Goal: Information Seeking & Learning: Learn about a topic

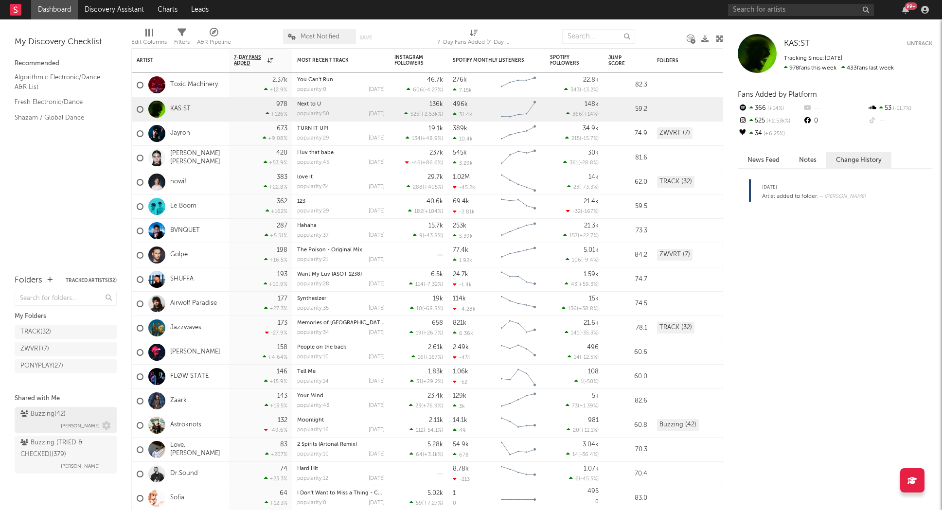
click at [62, 413] on div "Buzzing ( 42 )" at bounding box center [42, 415] width 45 height 12
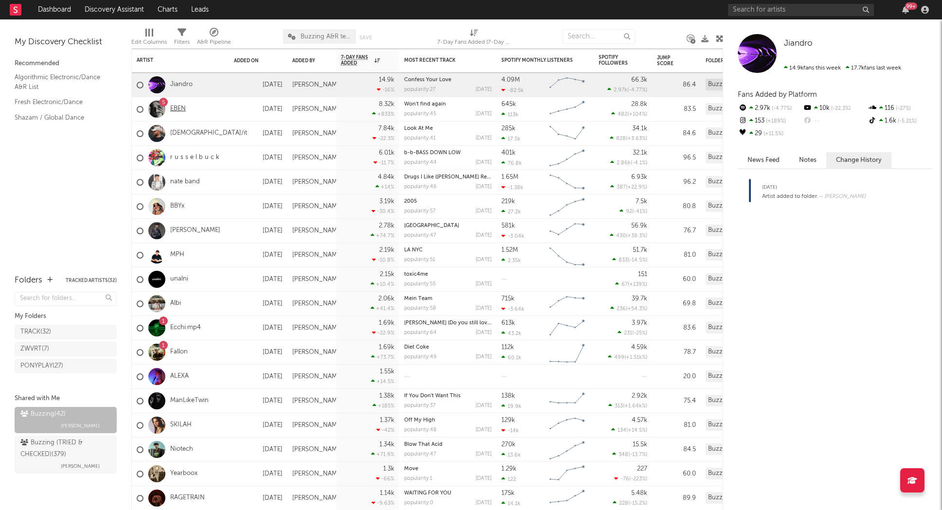
click at [177, 109] on link "EBEN" at bounding box center [178, 109] width 16 height 8
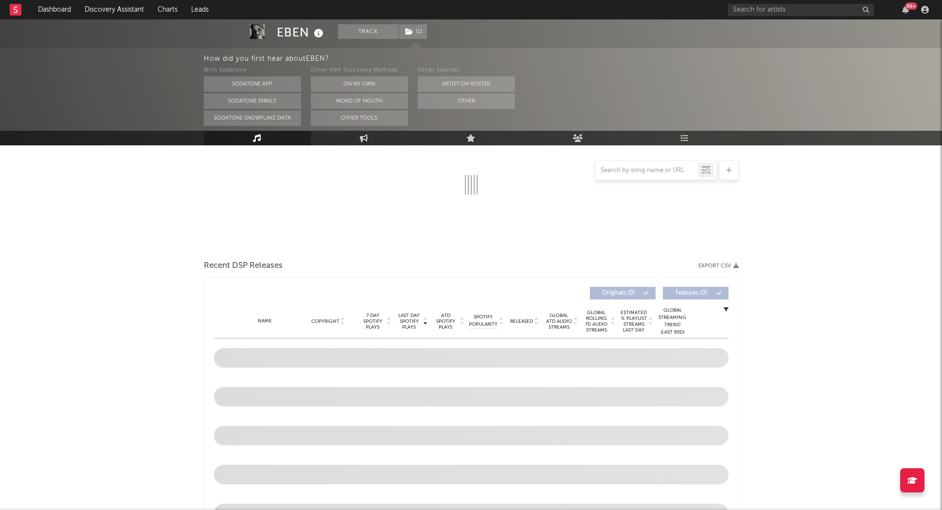
select select "6m"
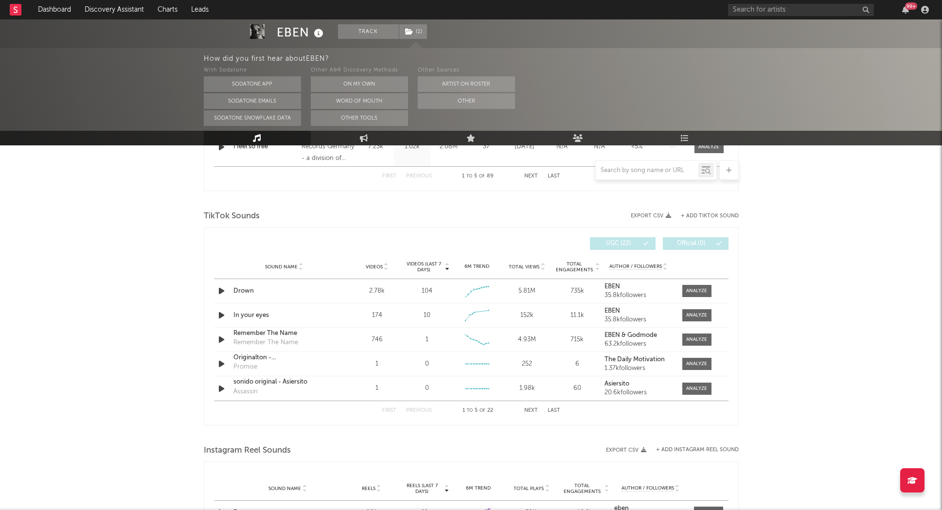
scroll to position [600, 0]
click at [720, 217] on button "+ Add TikTok Sound" at bounding box center [710, 217] width 58 height 5
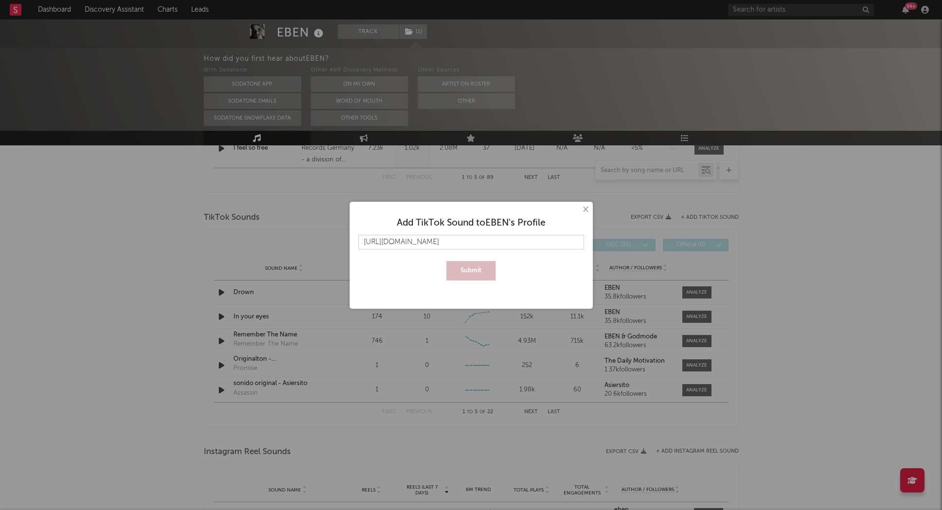
scroll to position [0, 120]
type input "[URL][DOMAIN_NAME]"
click at [462, 271] on button "Submit" at bounding box center [471, 270] width 49 height 19
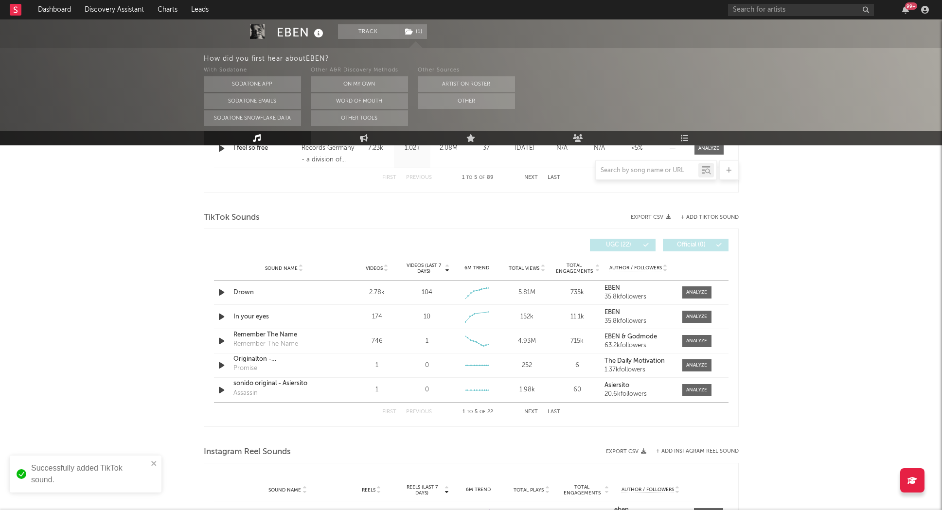
click at [532, 413] on button "Next" at bounding box center [531, 412] width 14 height 5
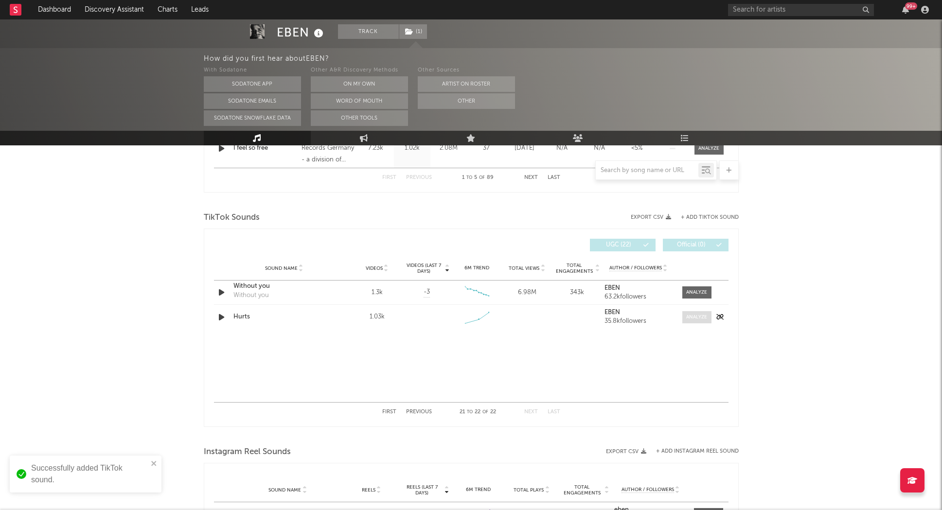
drag, startPoint x: 704, startPoint y: 320, endPoint x: 695, endPoint y: 321, distance: 9.3
click at [704, 320] on div at bounding box center [696, 317] width 21 height 7
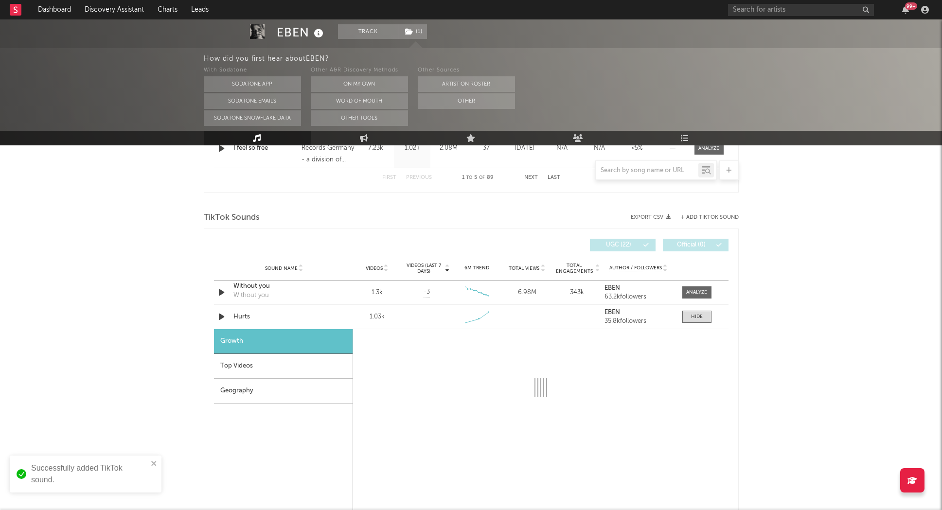
select select "1w"
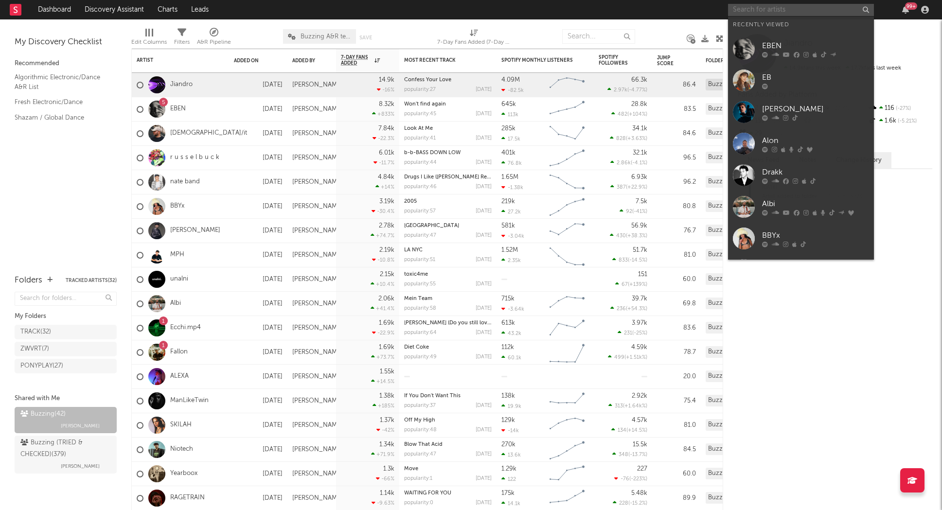
click at [800, 9] on input "text" at bounding box center [801, 10] width 146 height 12
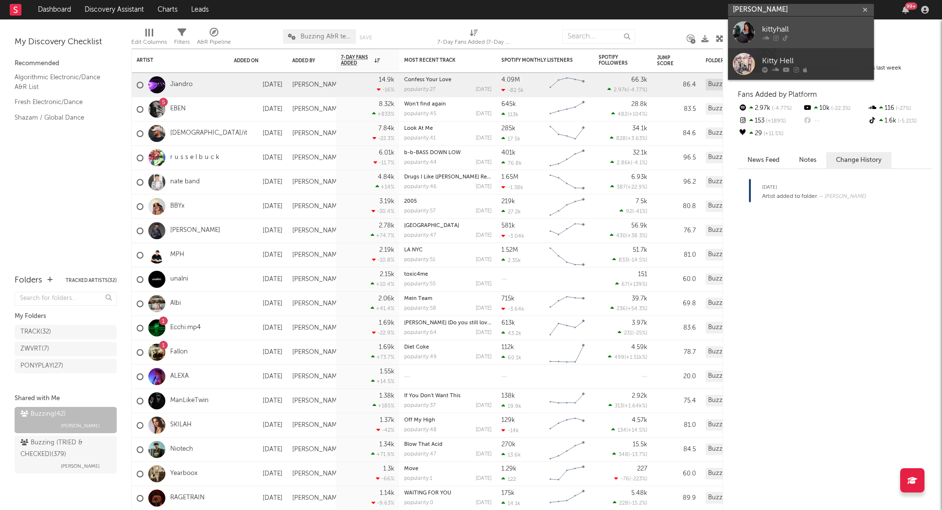
type input "[PERSON_NAME]"
click at [821, 32] on div "kittyhall" at bounding box center [815, 29] width 107 height 12
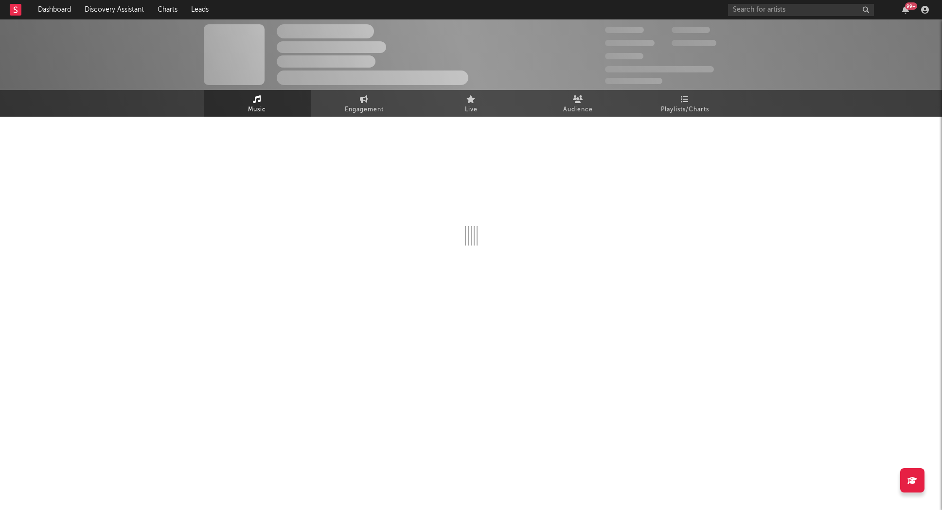
select select "1w"
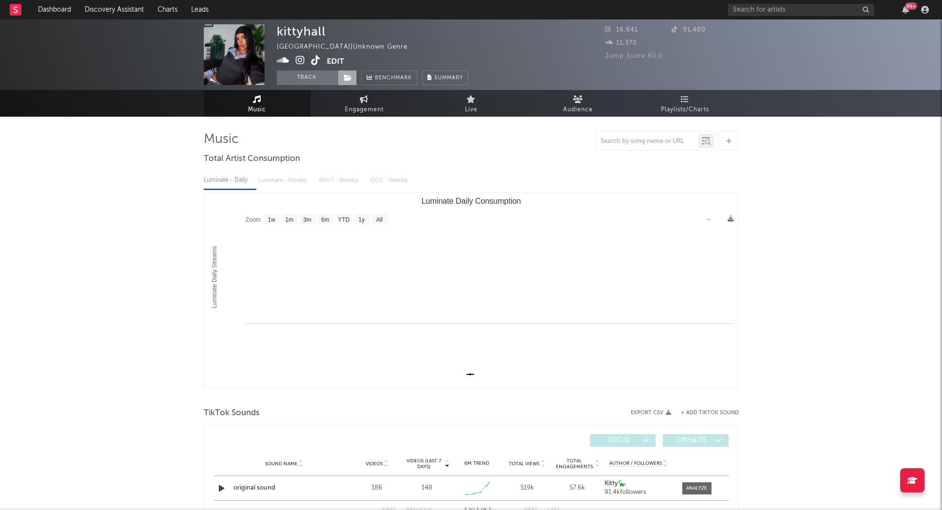
click at [344, 75] on icon at bounding box center [348, 77] width 8 height 7
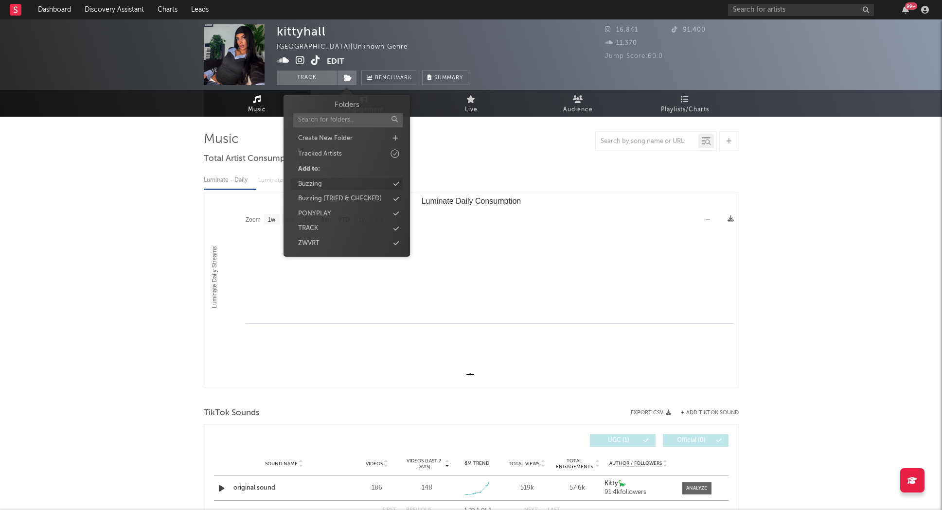
click at [355, 187] on div "Buzzing" at bounding box center [347, 184] width 112 height 13
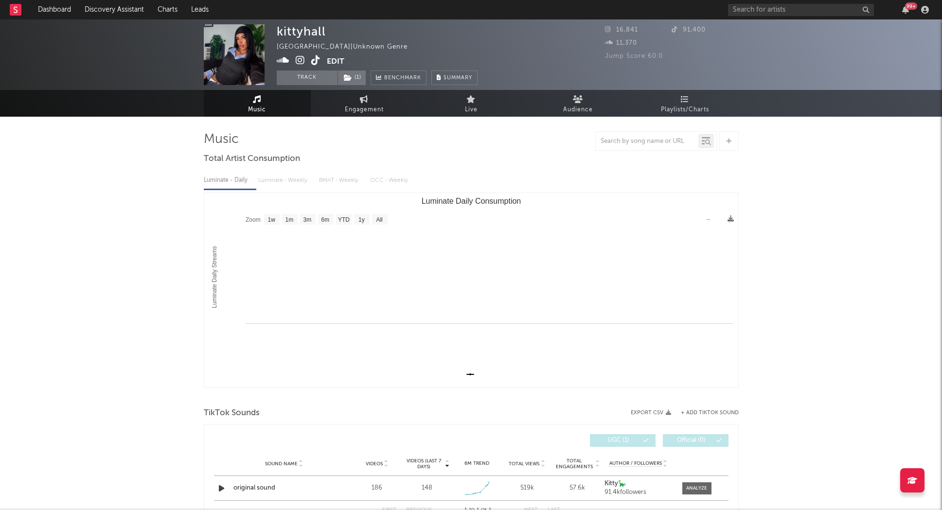
click at [163, 201] on div "kittyhall [GEOGRAPHIC_DATA] | Unknown Genre Edit Track ( 1 ) Benchmark Summary …" at bounding box center [471, 510] width 942 height 982
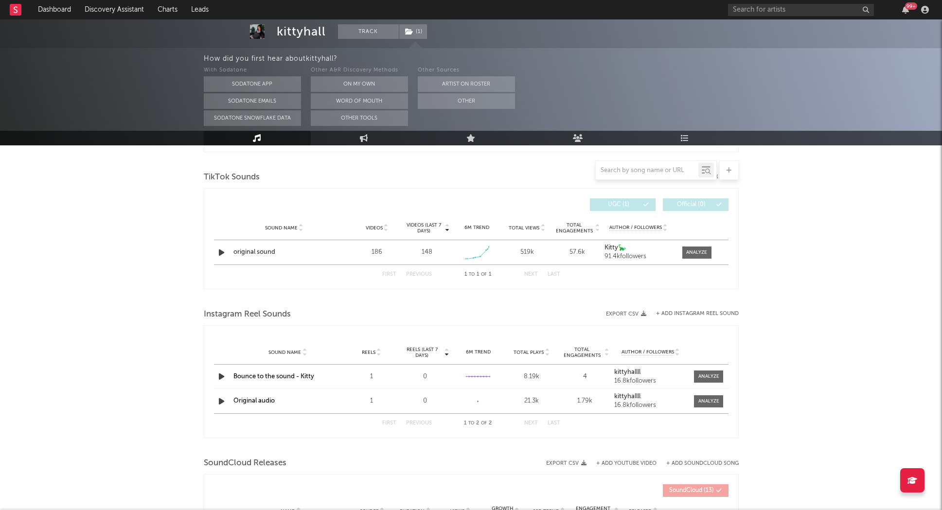
scroll to position [328, 0]
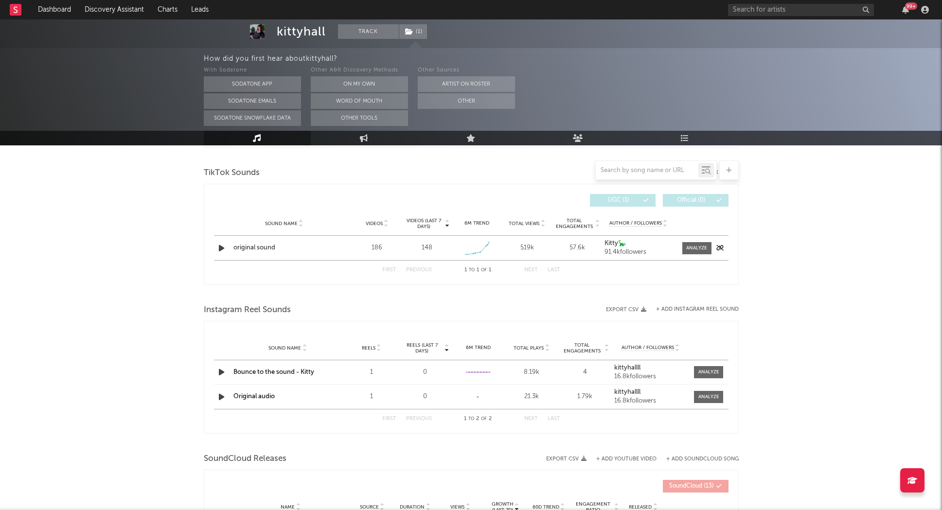
click at [219, 250] on icon "button" at bounding box center [221, 248] width 10 height 12
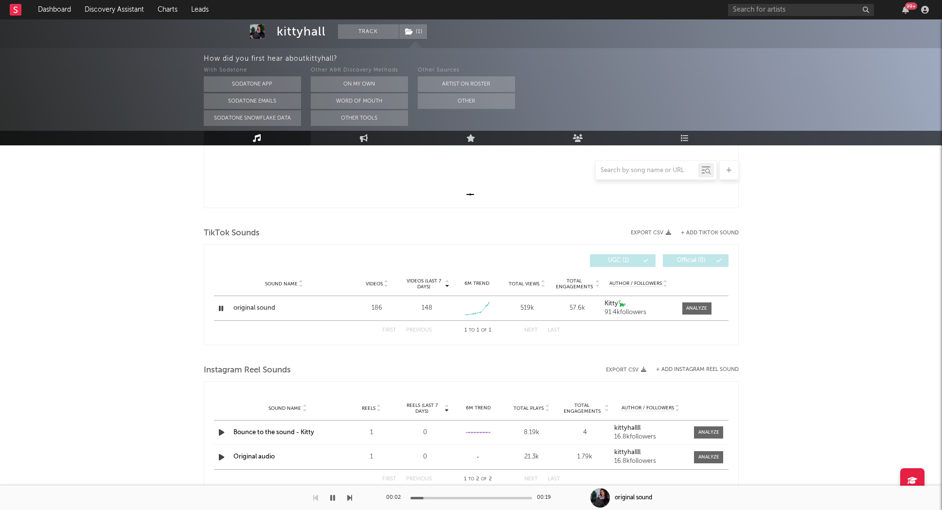
scroll to position [262, 0]
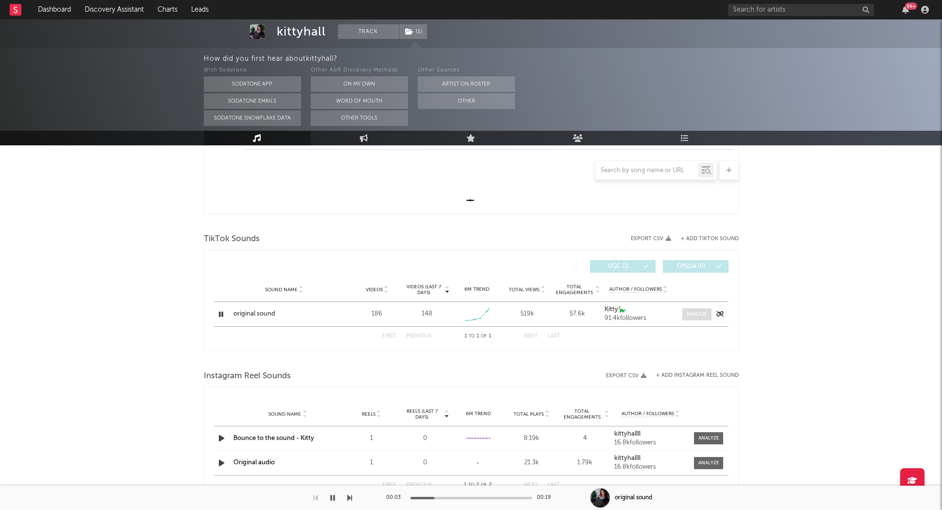
click at [703, 317] on div at bounding box center [696, 314] width 21 height 7
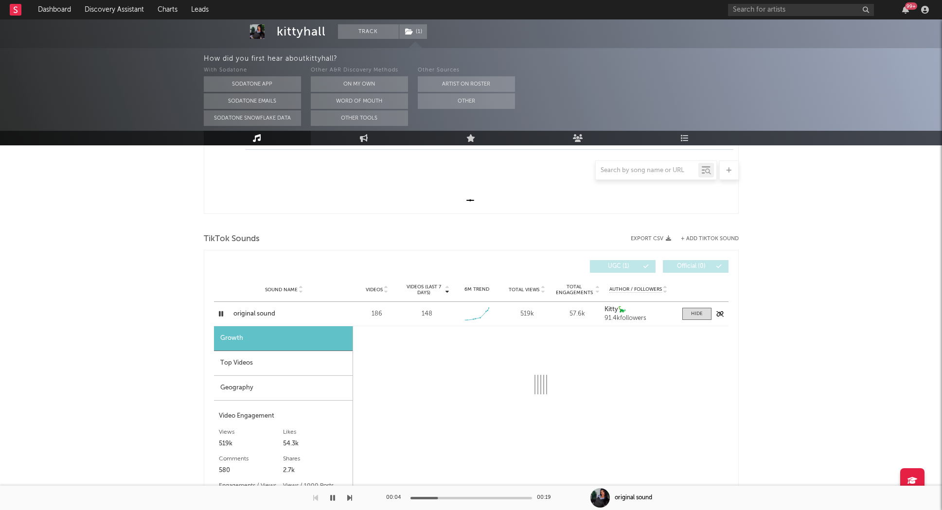
select select "1w"
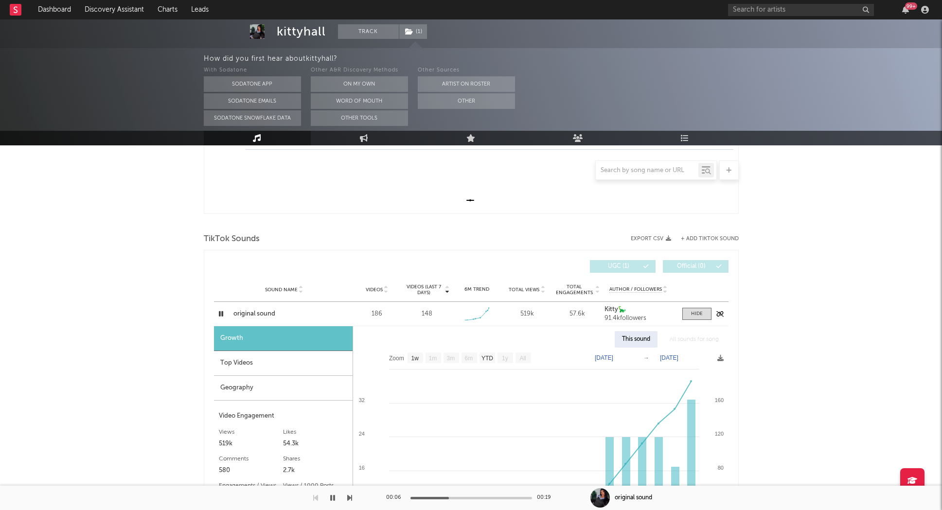
click at [218, 314] on icon "button" at bounding box center [220, 314] width 9 height 12
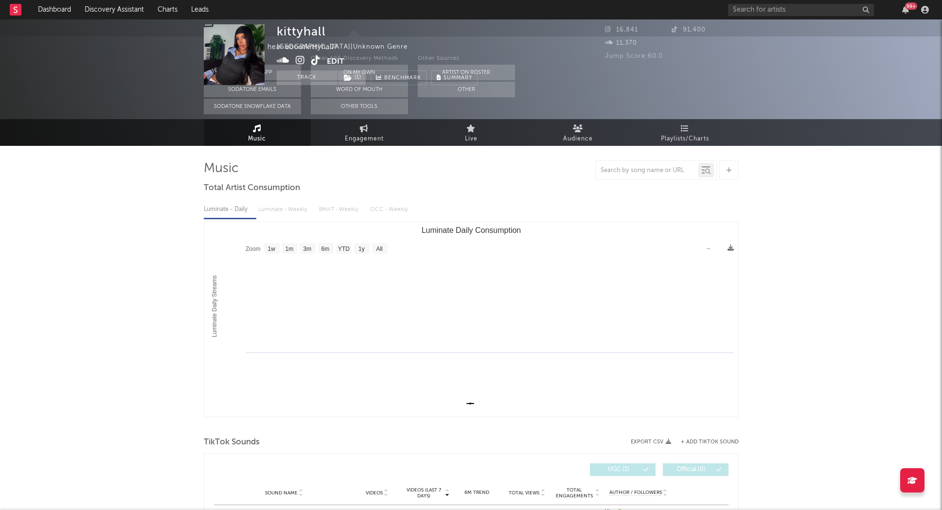
scroll to position [0, 0]
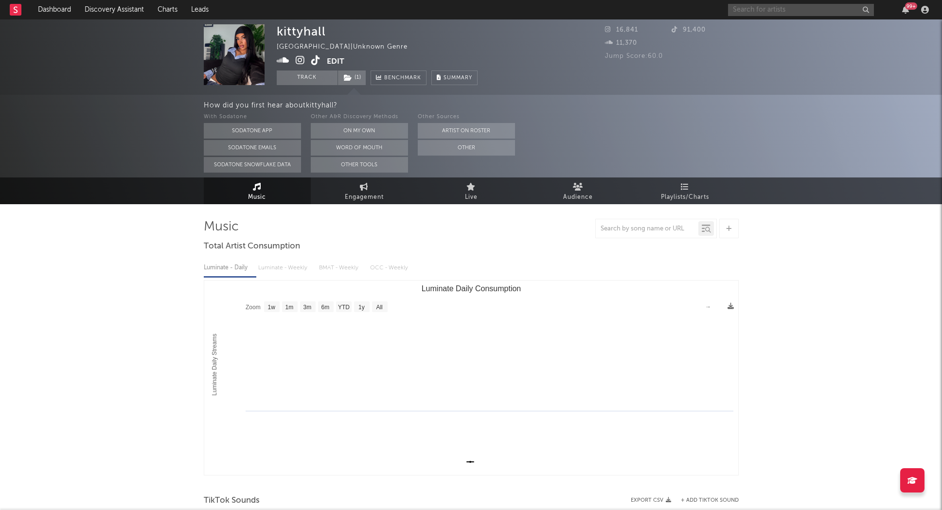
click at [756, 12] on input "text" at bounding box center [801, 10] width 146 height 12
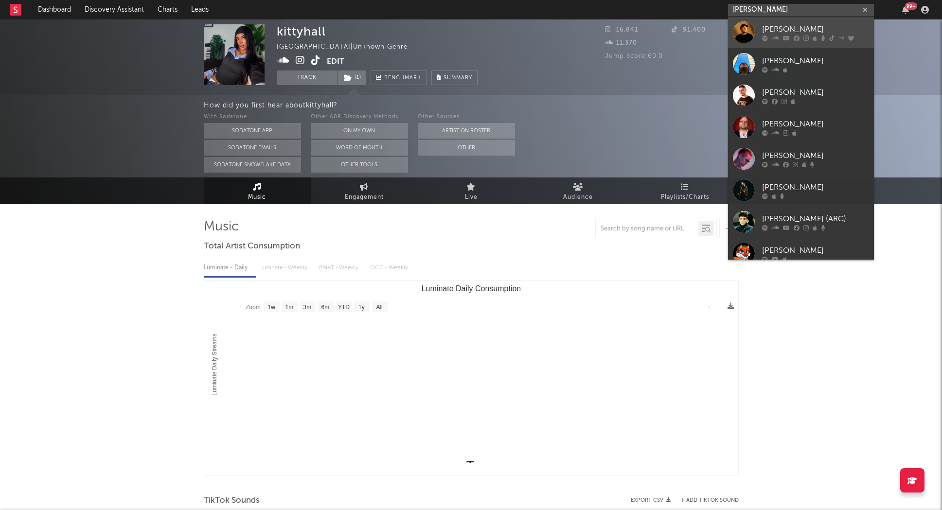
type input "[PERSON_NAME]"
click at [787, 31] on div "[PERSON_NAME]" at bounding box center [815, 28] width 107 height 12
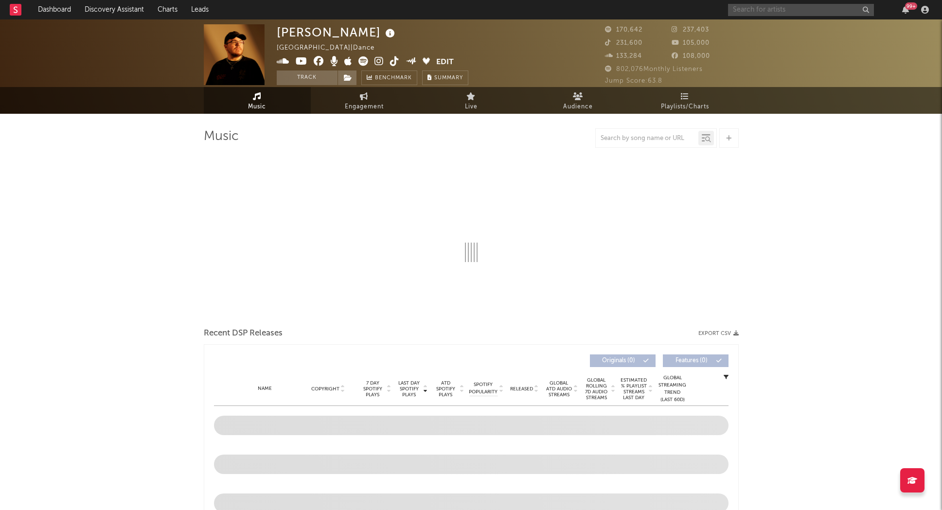
click at [773, 14] on input "text" at bounding box center [801, 10] width 146 height 12
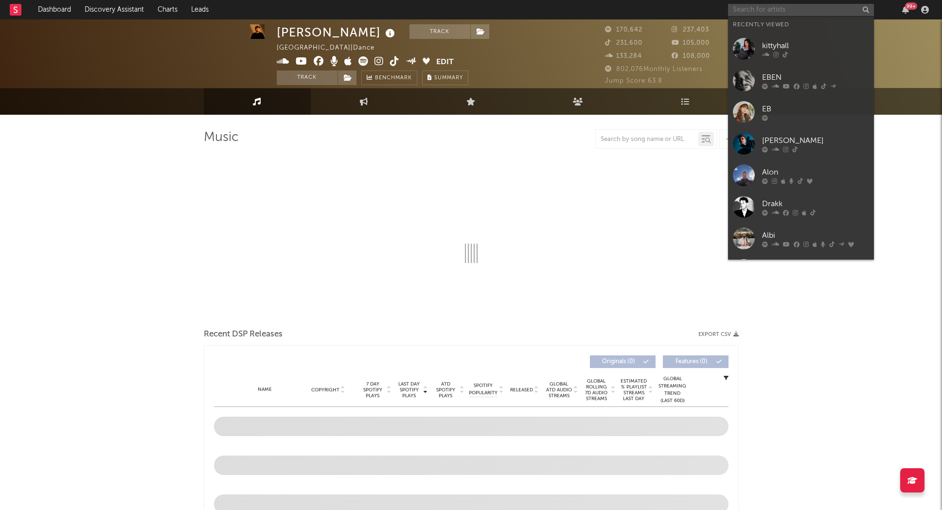
scroll to position [0, 0]
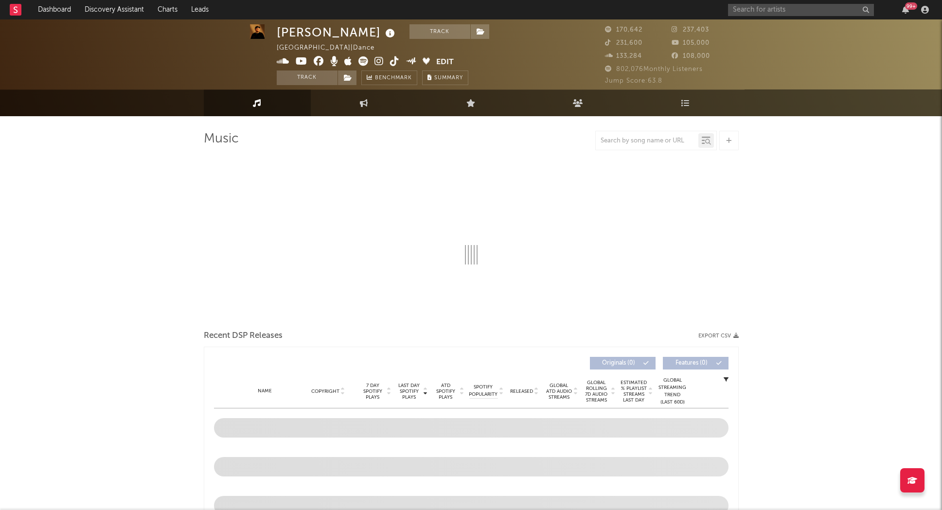
select select "6m"
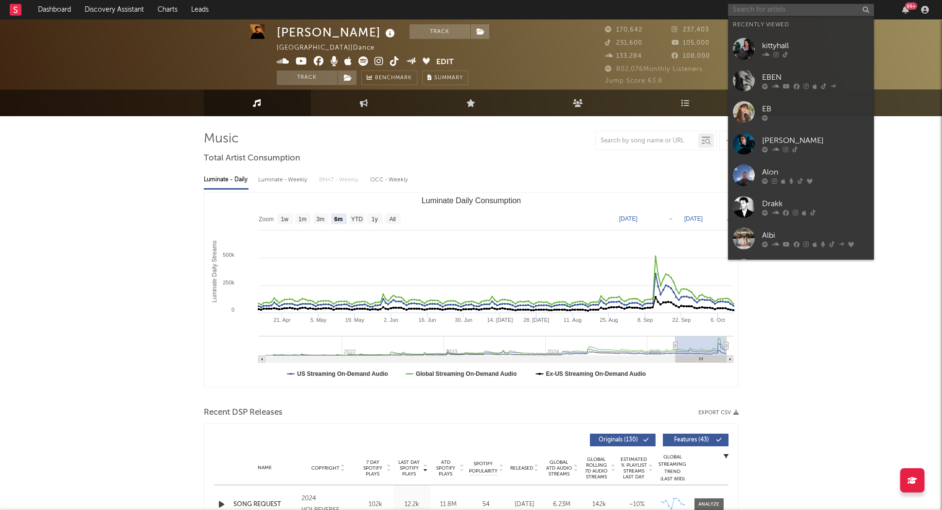
click at [754, 10] on input "text" at bounding box center [801, 10] width 146 height 12
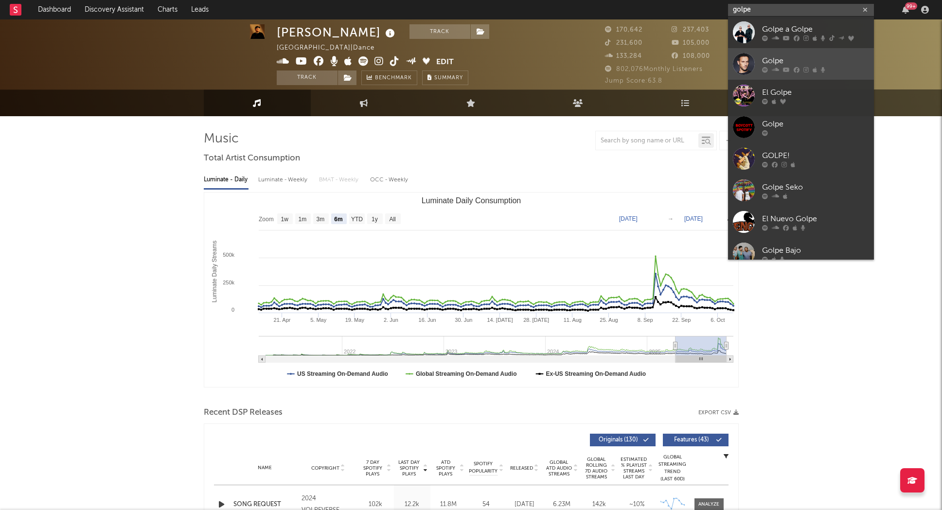
type input "golpe"
click at [812, 61] on div "Golpe" at bounding box center [815, 61] width 107 height 12
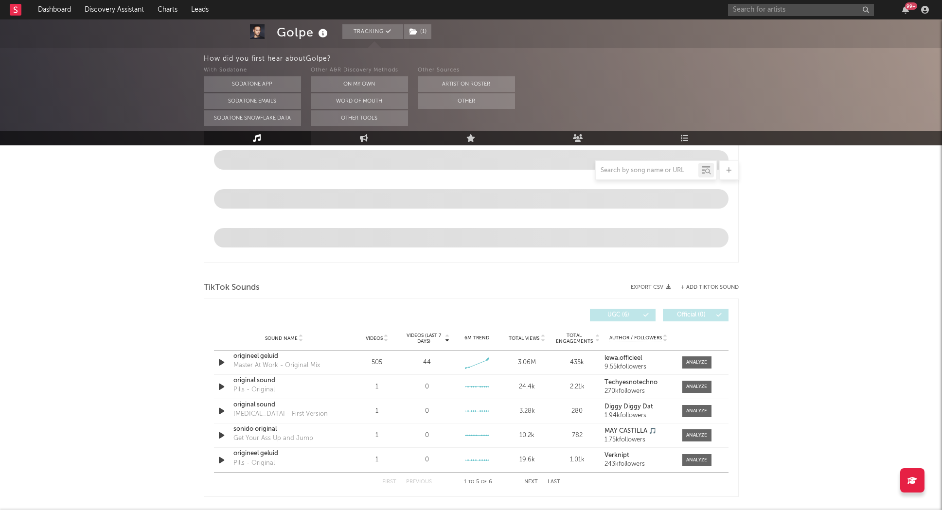
select select "1w"
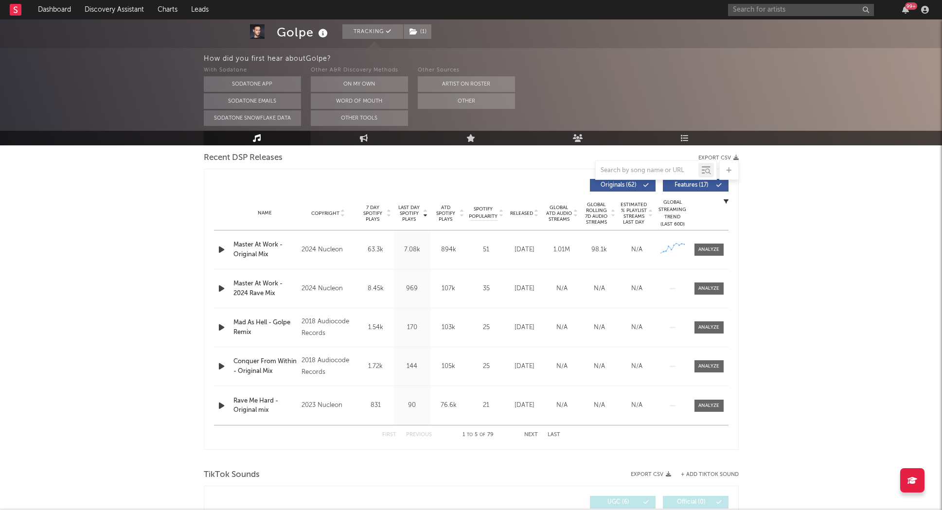
scroll to position [342, 0]
click at [702, 247] on div at bounding box center [709, 250] width 21 height 7
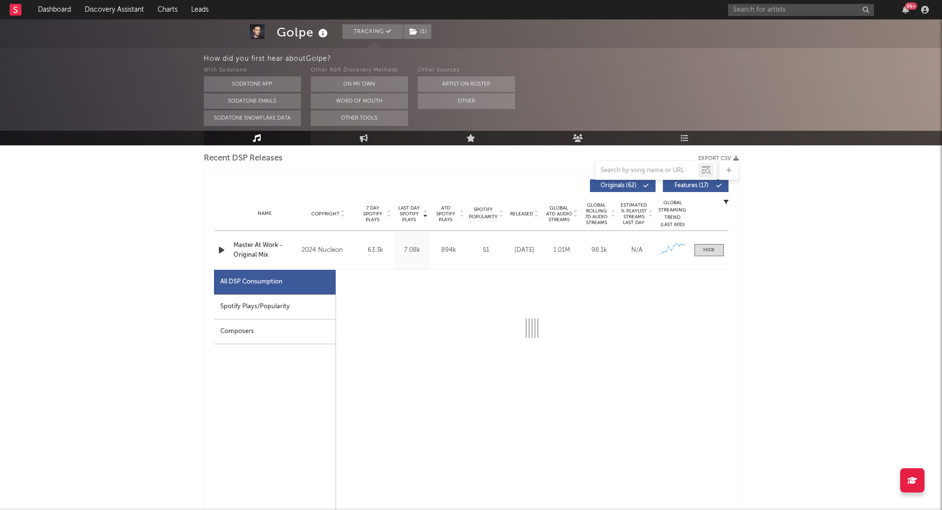
select select "1w"
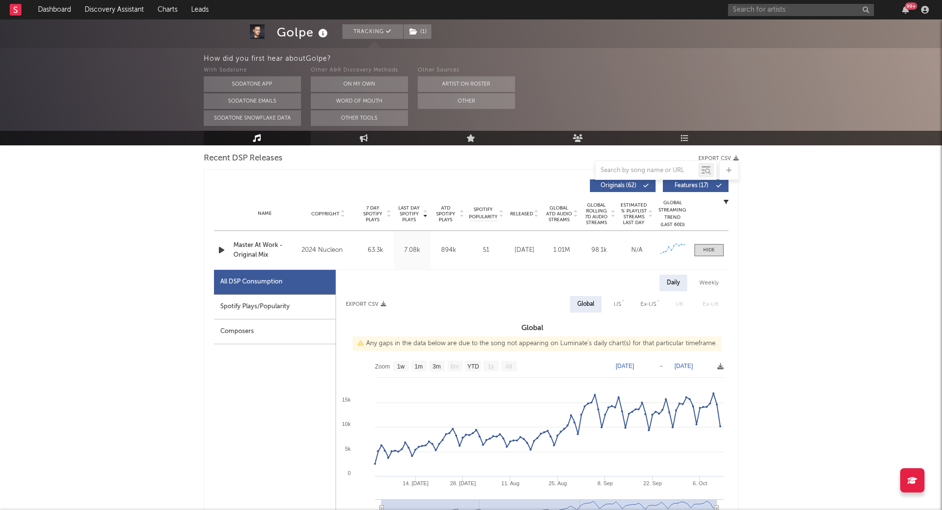
click at [248, 309] on div "Spotify Plays/Popularity" at bounding box center [275, 307] width 122 height 25
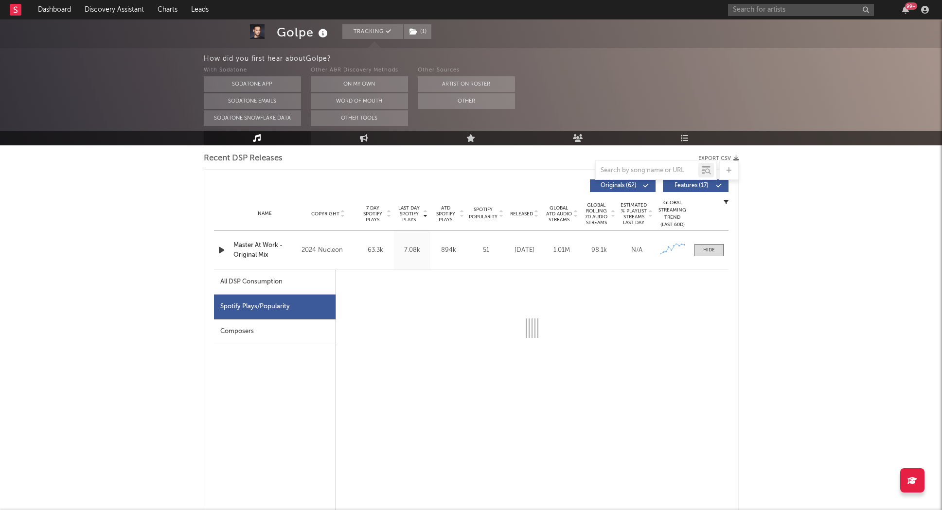
select select "6m"
select select "1w"
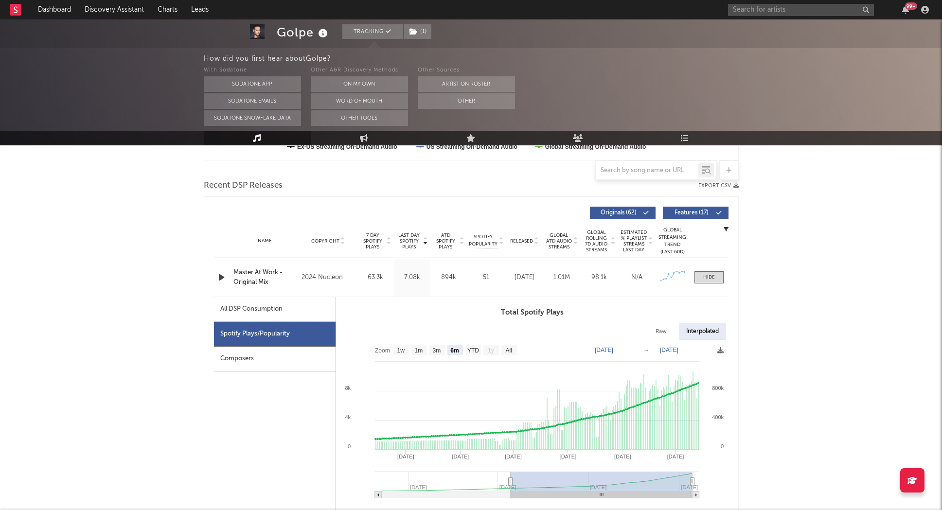
scroll to position [289, 0]
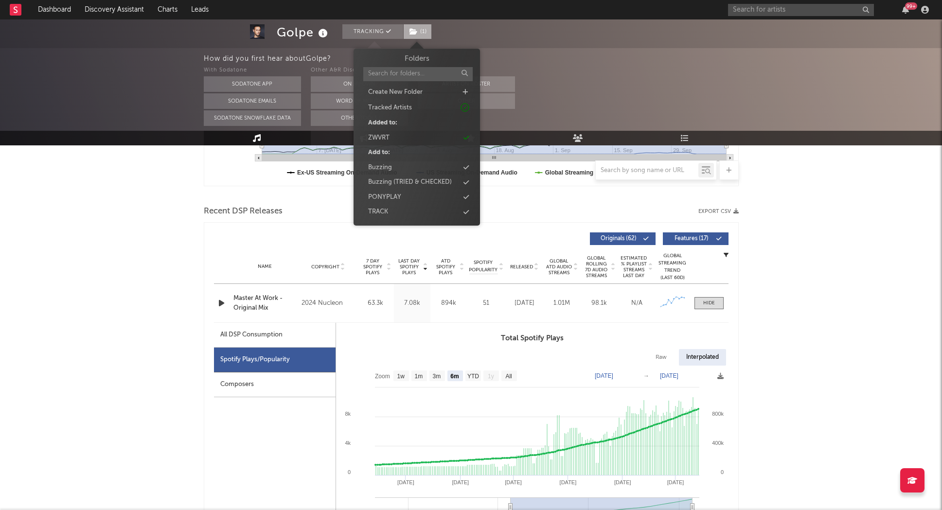
click at [420, 32] on span "( 1 )" at bounding box center [417, 31] width 29 height 15
click at [422, 167] on div "Buzzing" at bounding box center [417, 168] width 112 height 13
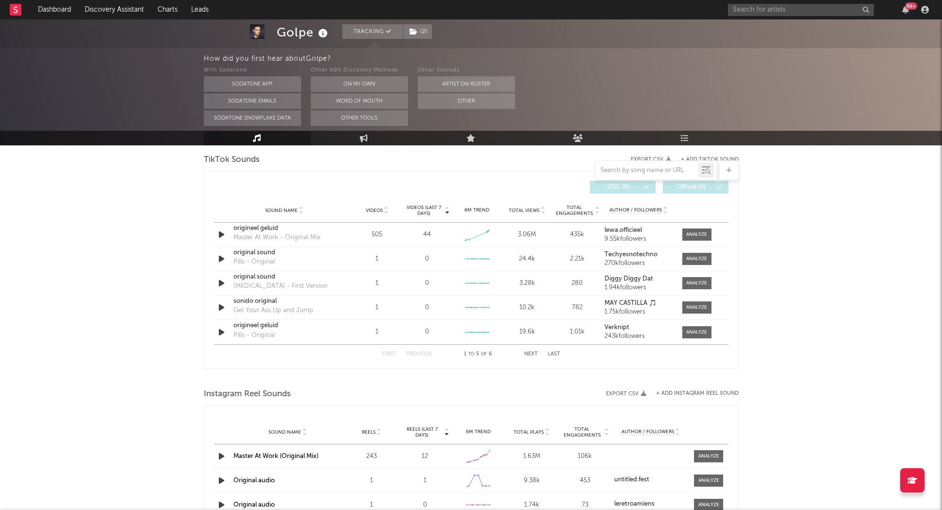
scroll to position [1121, 0]
click at [699, 235] on div at bounding box center [696, 234] width 21 height 7
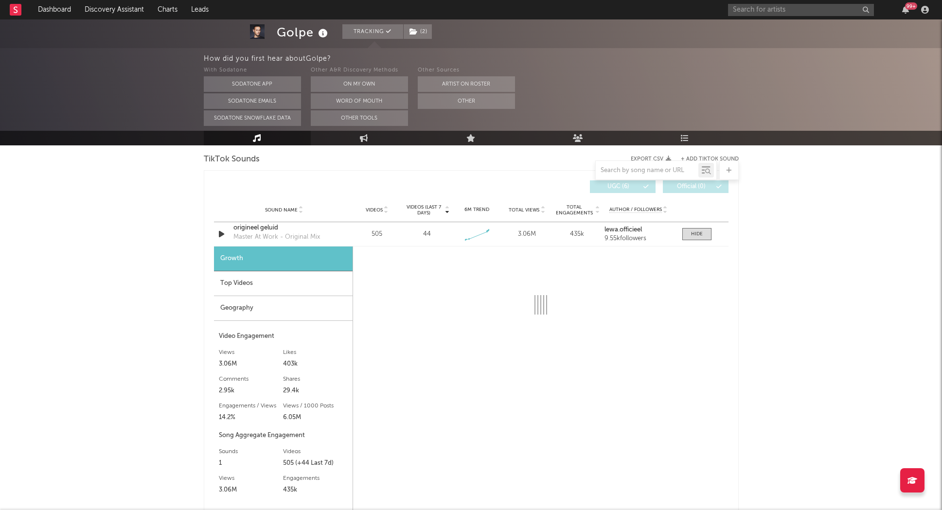
select select "1w"
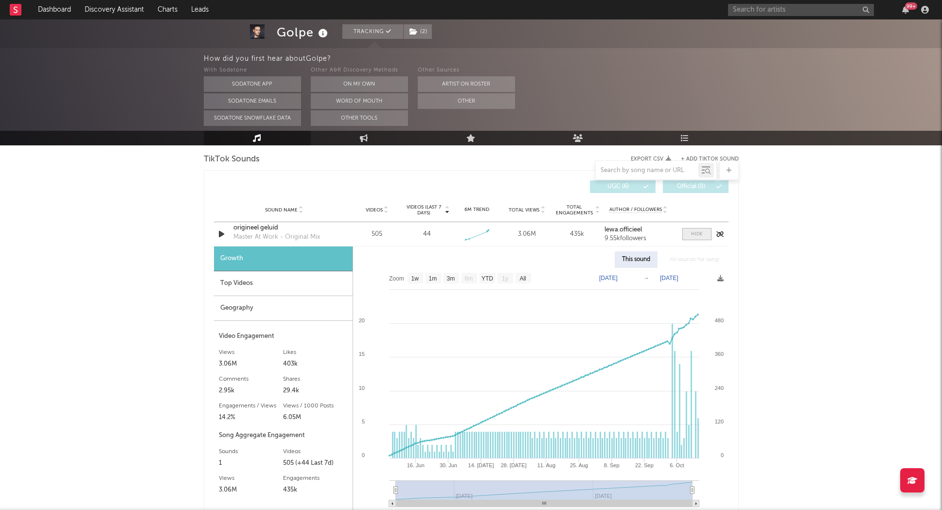
click at [701, 234] on div at bounding box center [697, 234] width 12 height 7
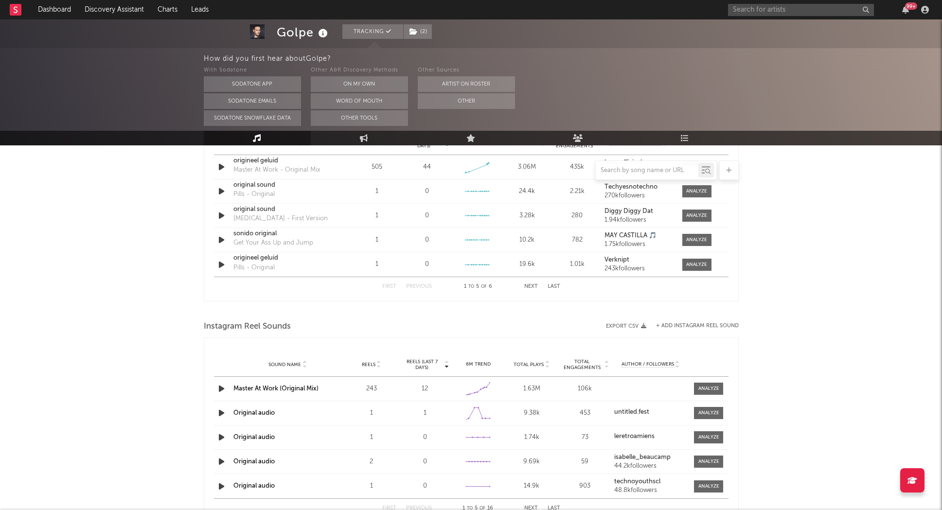
scroll to position [1190, 0]
click at [719, 387] on div at bounding box center [709, 387] width 21 height 7
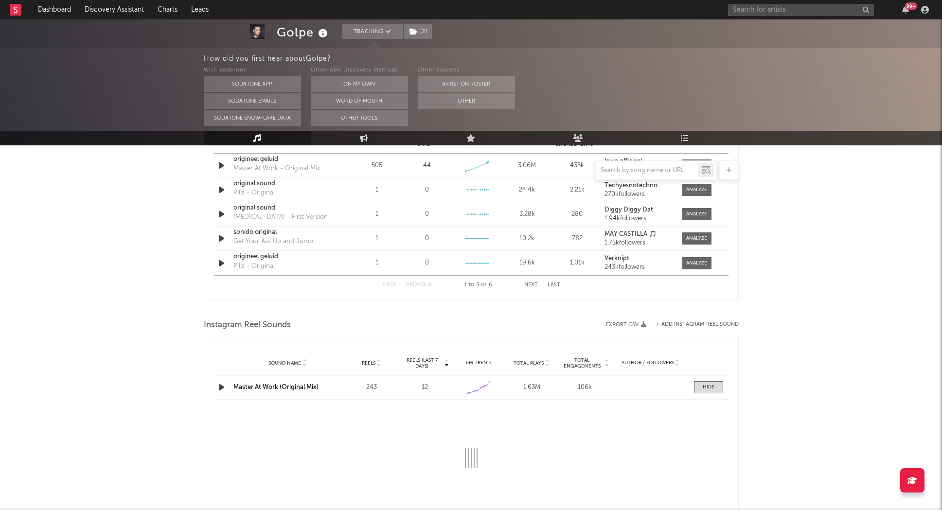
select select "1w"
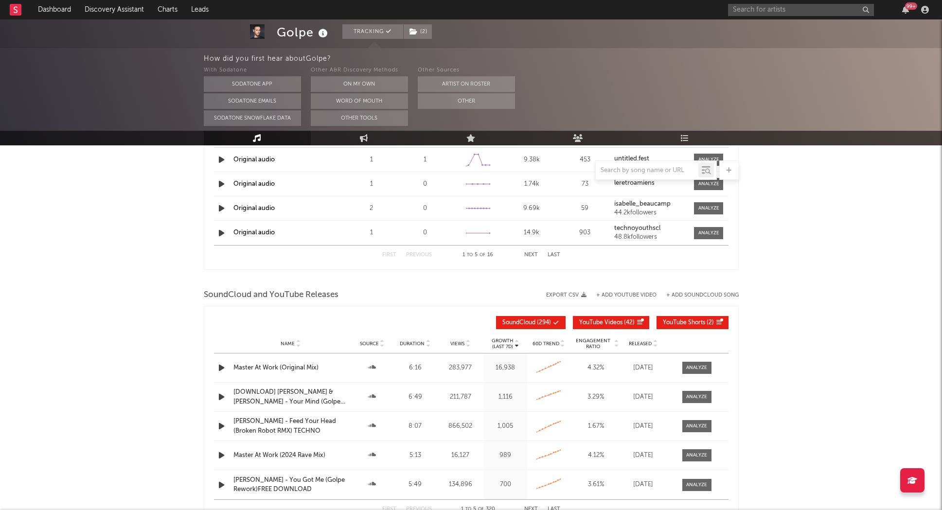
scroll to position [1695, 0]
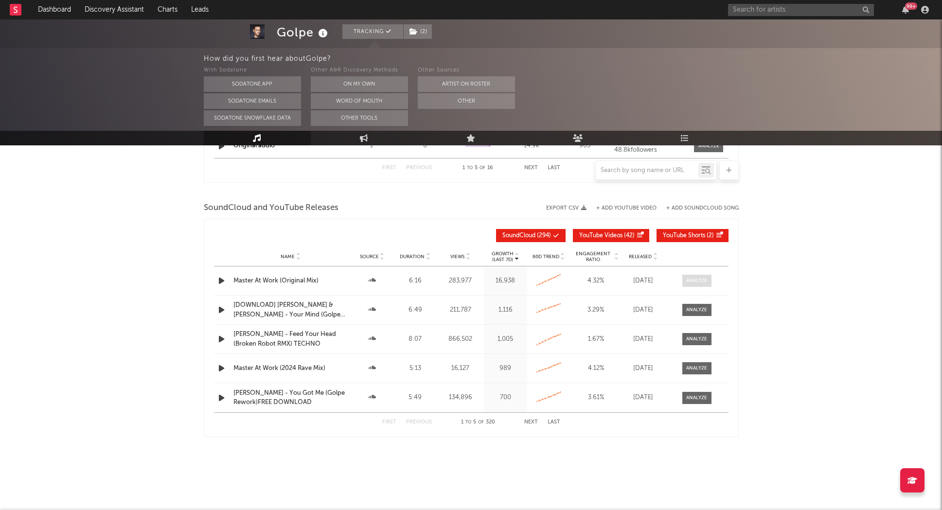
click at [696, 278] on div at bounding box center [696, 280] width 21 height 7
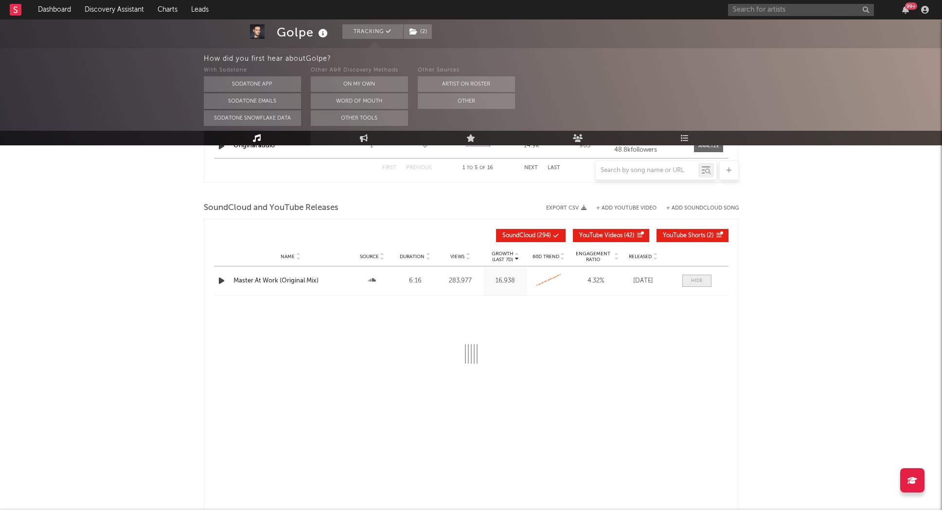
select select "6m"
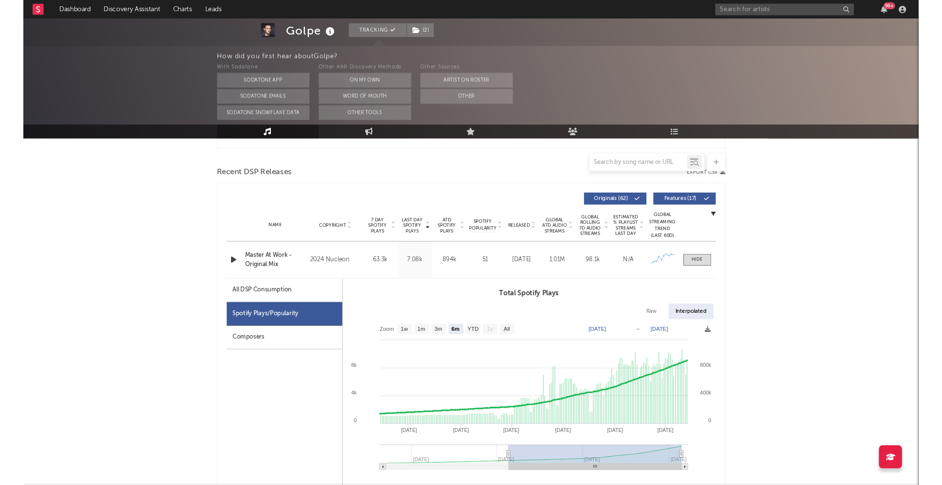
scroll to position [0, 0]
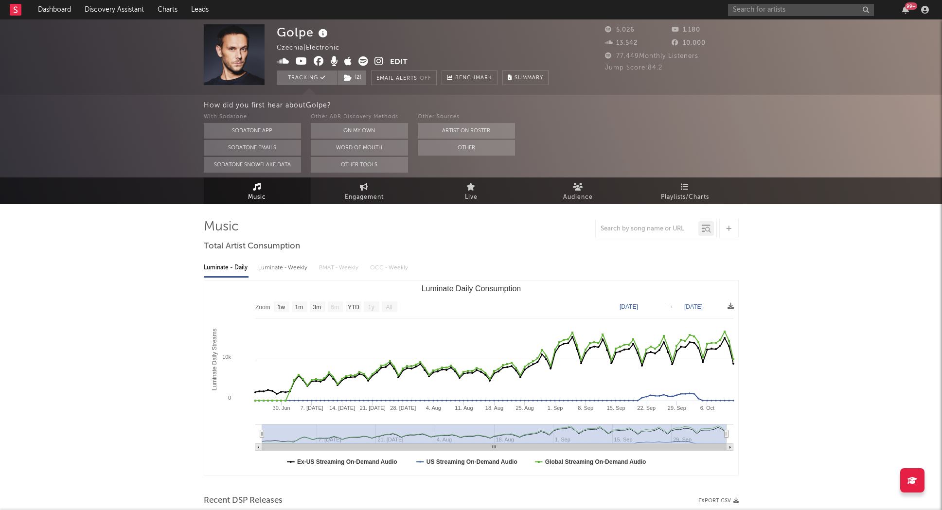
click at [15, 11] on rect at bounding box center [16, 10] width 12 height 12
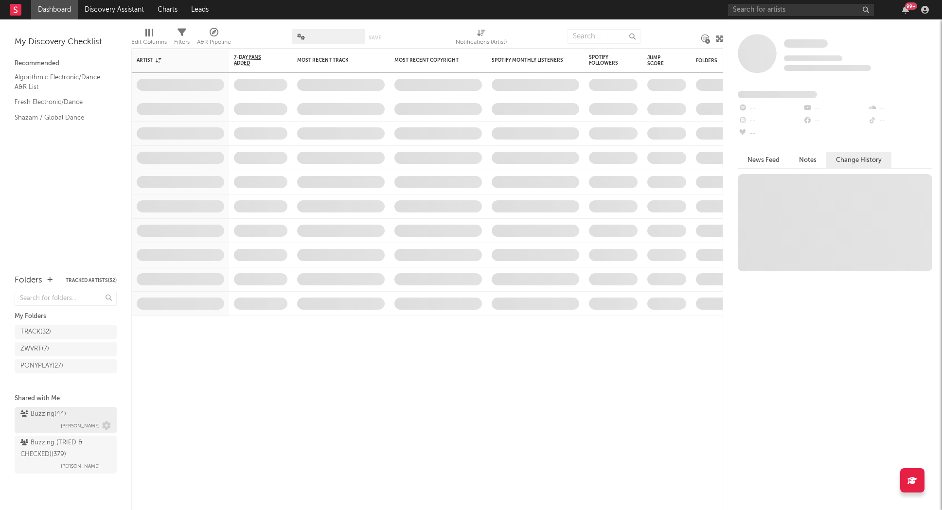
click at [78, 420] on span "[PERSON_NAME]" at bounding box center [80, 426] width 39 height 12
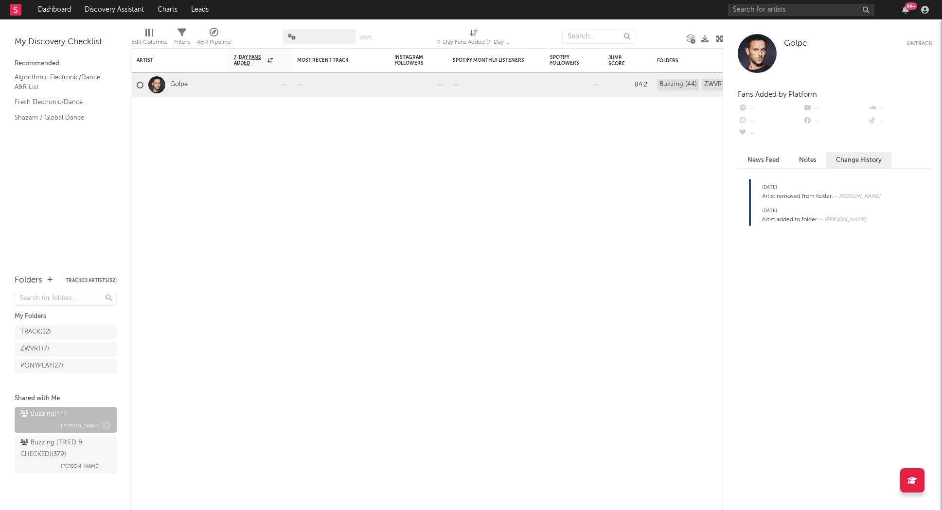
drag, startPoint x: 59, startPoint y: 428, endPoint x: 54, endPoint y: 416, distance: 12.9
click at [59, 437] on div "Buzzing (TRIED & CHECKED) ( 379 )" at bounding box center [64, 448] width 88 height 23
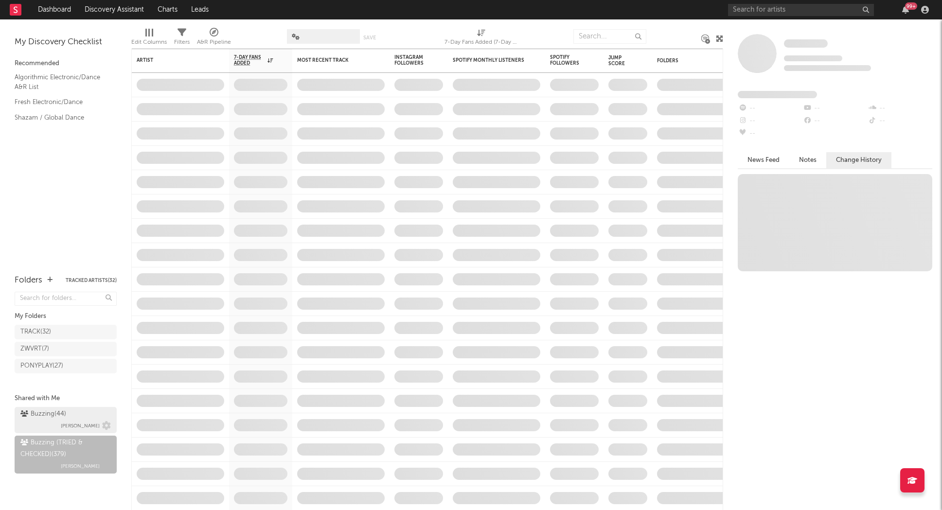
click at [54, 416] on div "Buzzing ( 44 )" at bounding box center [43, 415] width 46 height 12
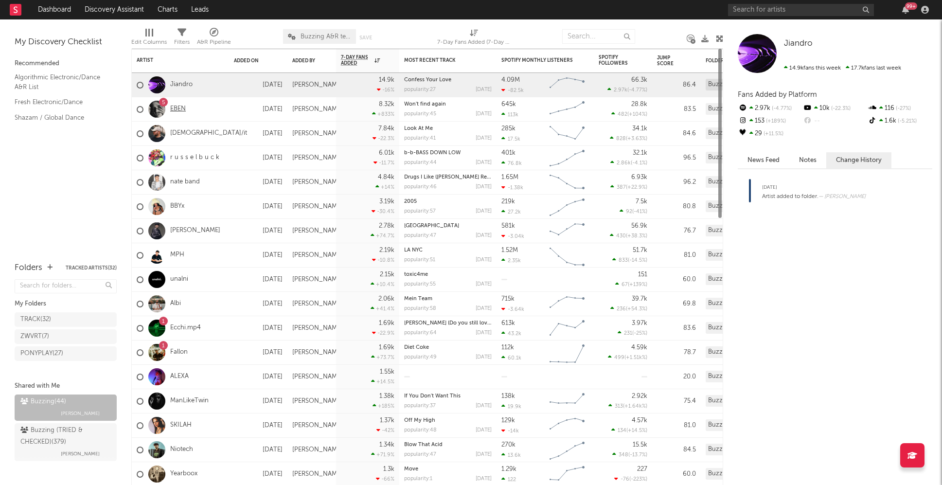
click at [181, 109] on link "EBEN" at bounding box center [178, 109] width 16 height 8
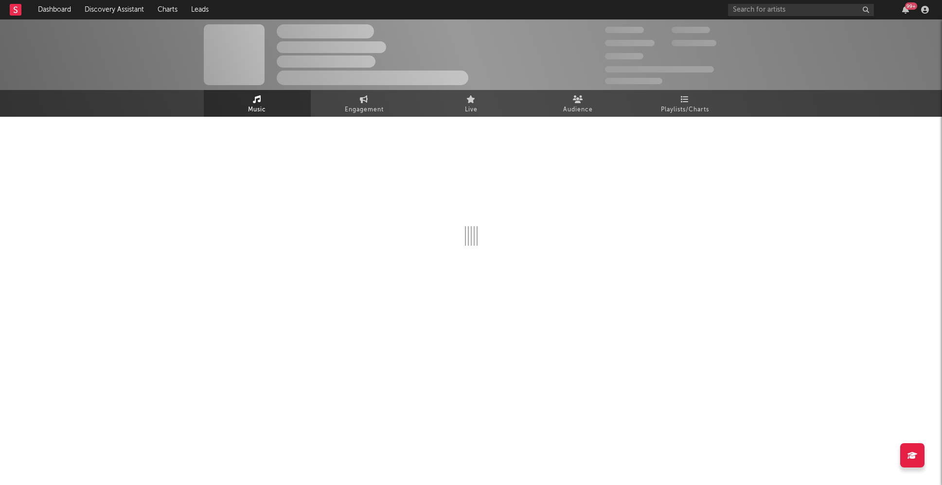
select select "6m"
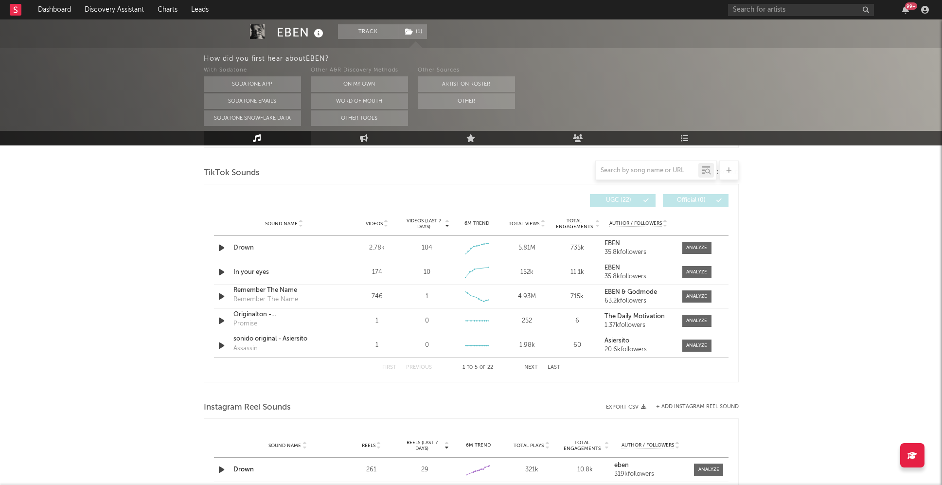
scroll to position [647, 0]
click at [528, 364] on button "Next" at bounding box center [531, 365] width 14 height 5
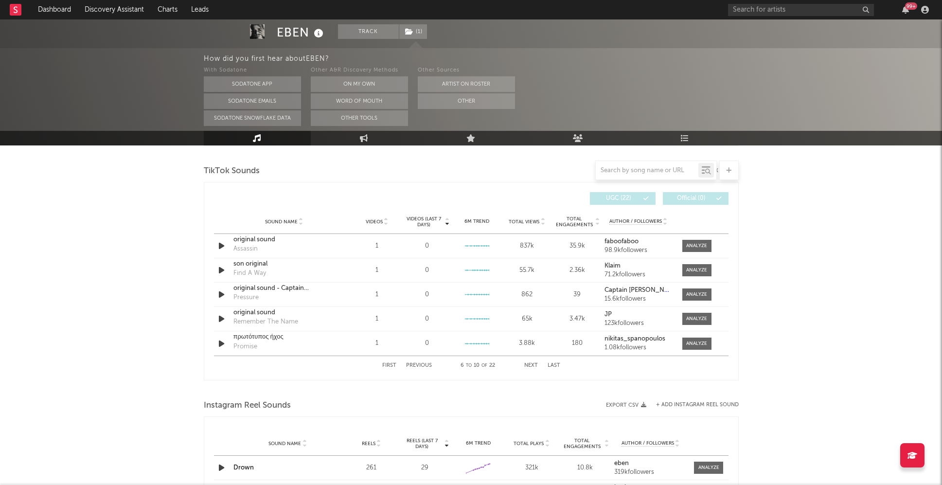
click at [528, 364] on button "Next" at bounding box center [531, 365] width 14 height 5
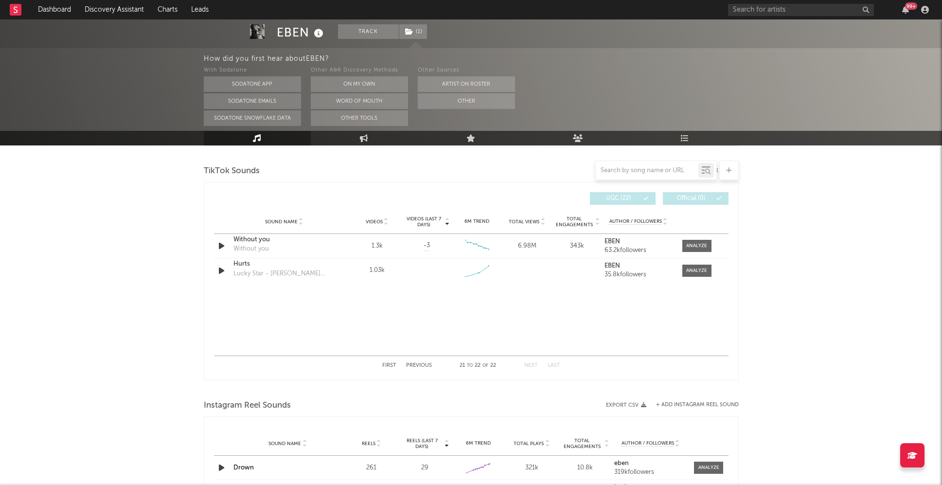
click at [528, 364] on button "Next" at bounding box center [531, 365] width 14 height 5
click at [693, 267] on div at bounding box center [696, 270] width 21 height 7
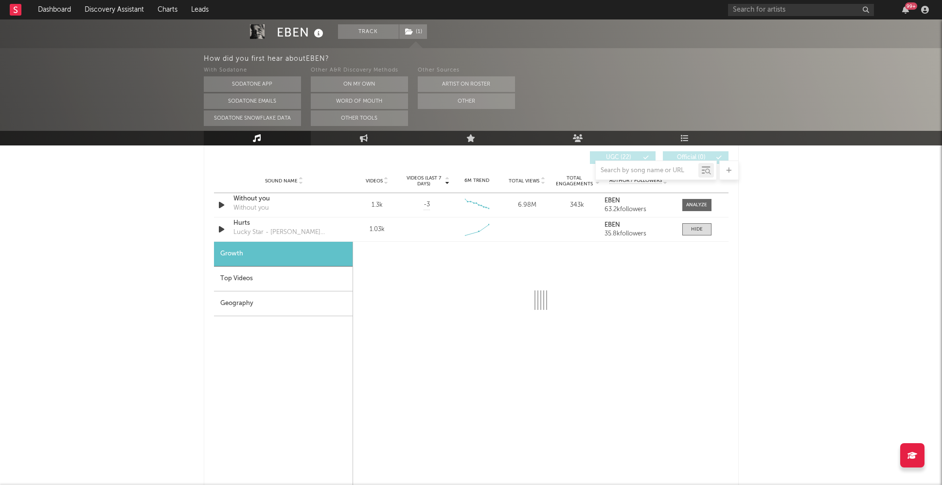
select select "1w"
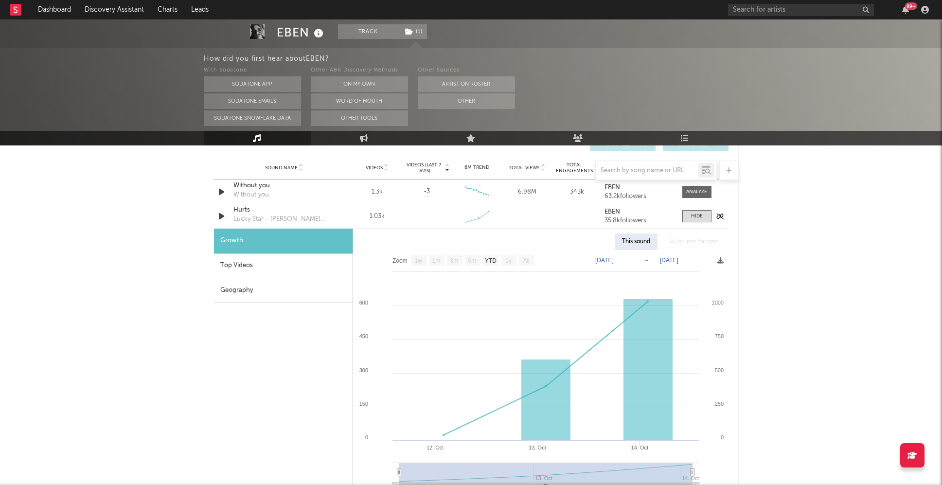
scroll to position [700, 0]
click at [221, 216] on icon "button" at bounding box center [221, 217] width 10 height 12
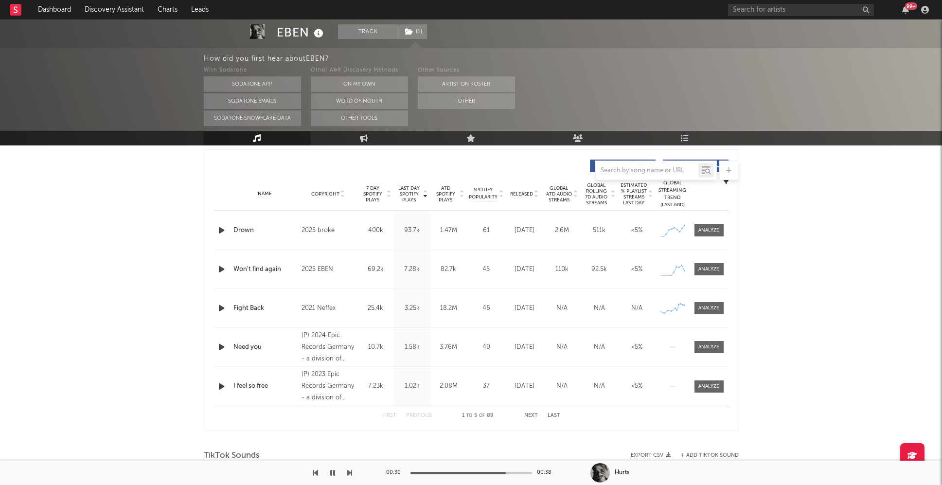
scroll to position [370, 0]
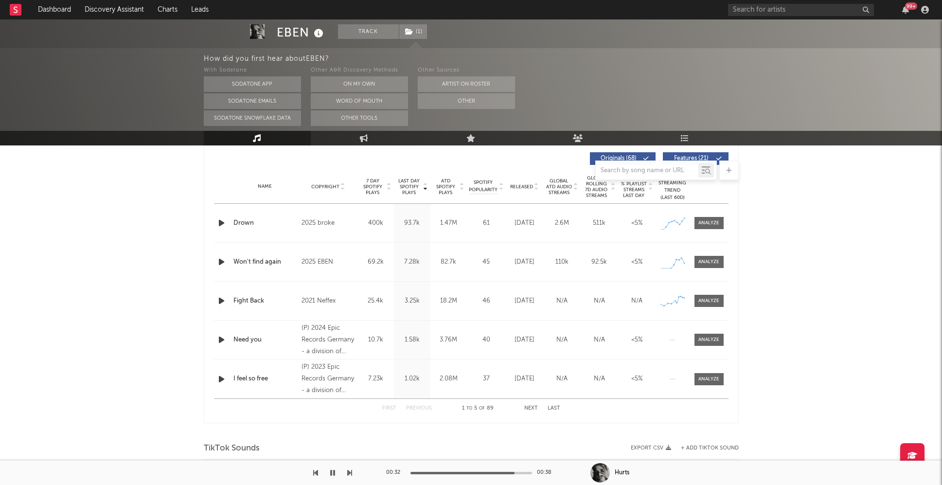
click at [532, 406] on button "Next" at bounding box center [531, 408] width 14 height 5
click at [387, 406] on button "First" at bounding box center [389, 408] width 14 height 5
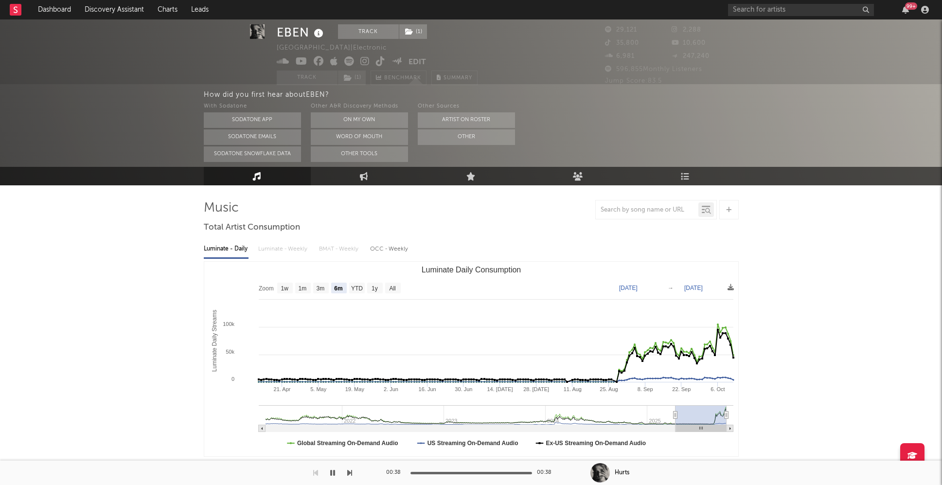
scroll to position [22, 0]
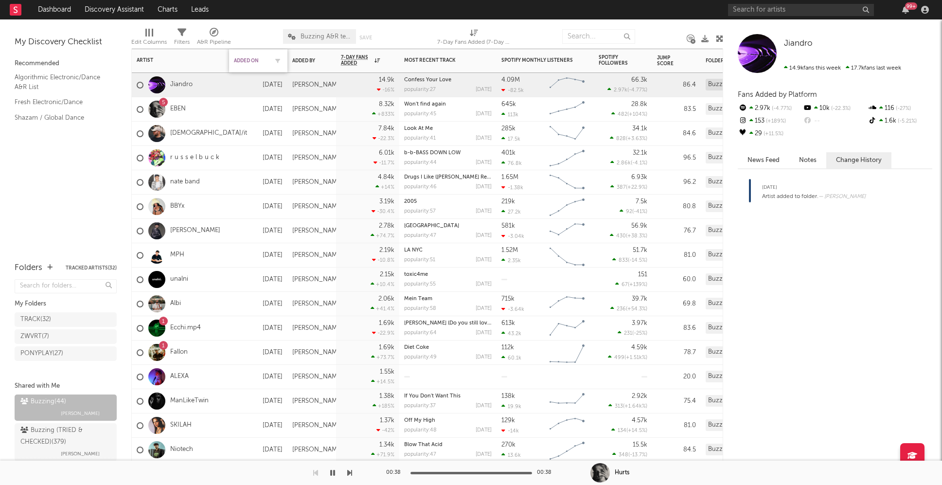
click at [262, 60] on div "Added On" at bounding box center [251, 61] width 34 height 6
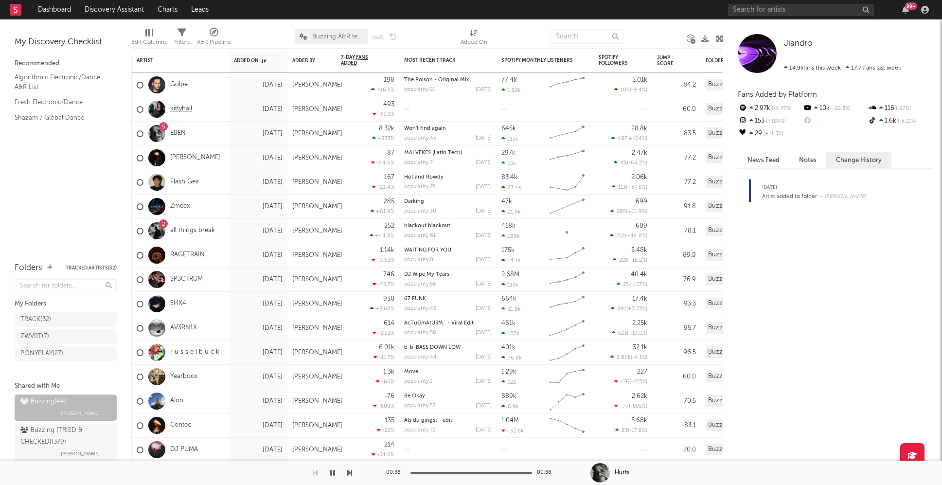
click at [174, 108] on link "kittyhall" at bounding box center [181, 109] width 22 height 8
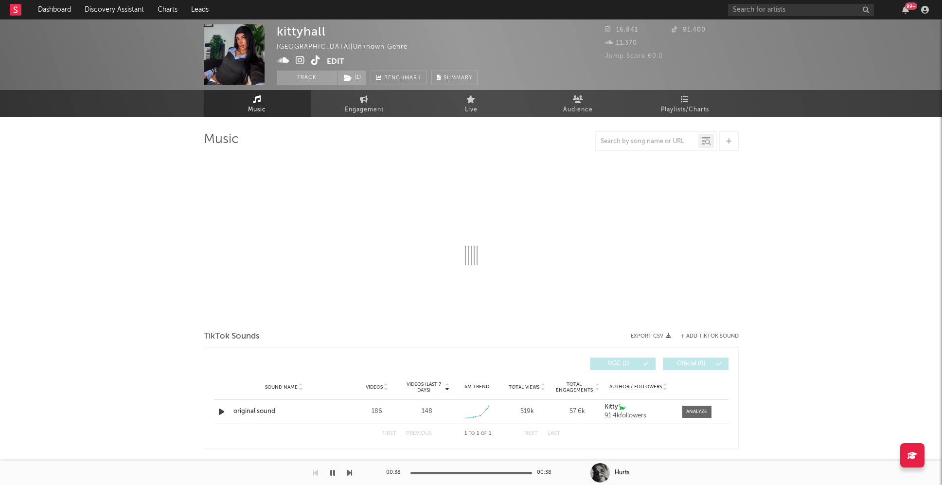
select select "1w"
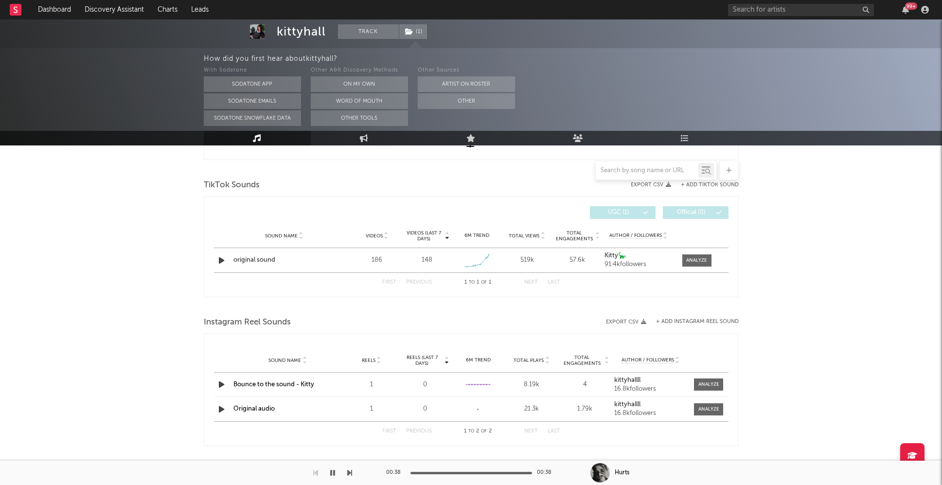
scroll to position [347, 0]
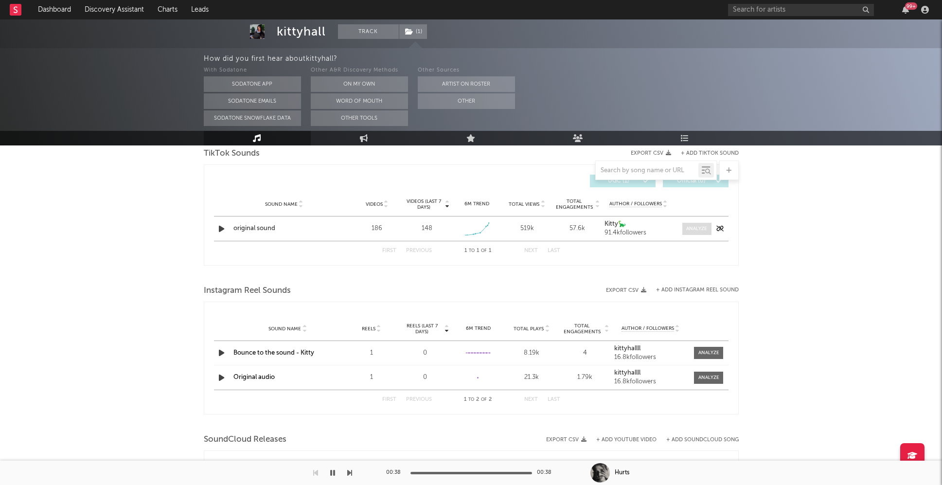
click at [699, 230] on div at bounding box center [696, 228] width 21 height 7
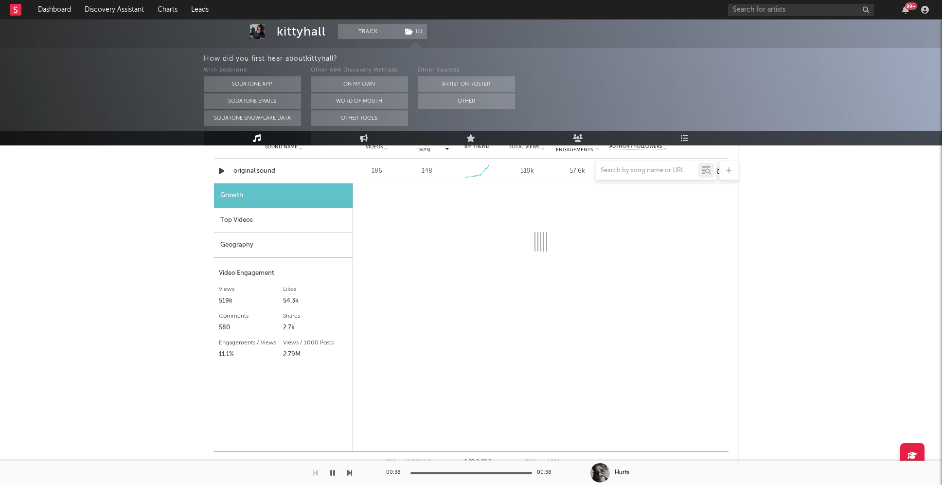
scroll to position [407, 0]
select select "1w"
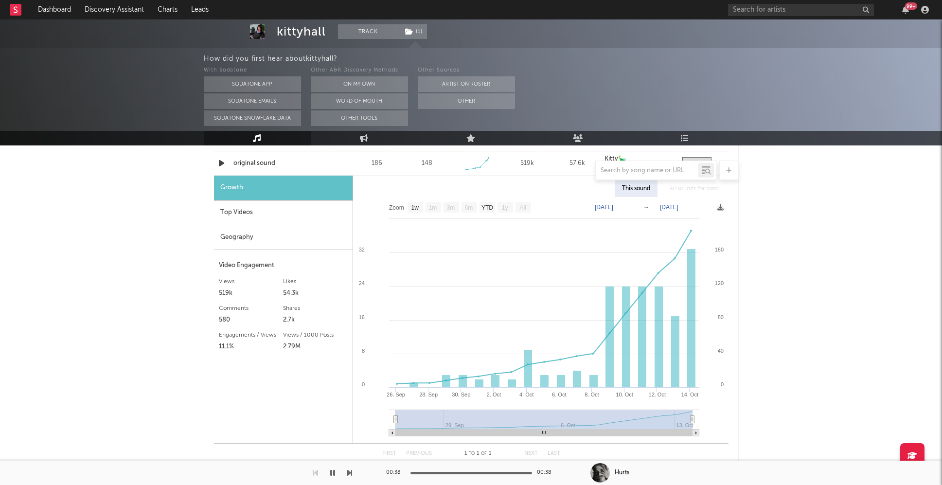
click at [221, 162] on div at bounding box center [471, 170] width 535 height 19
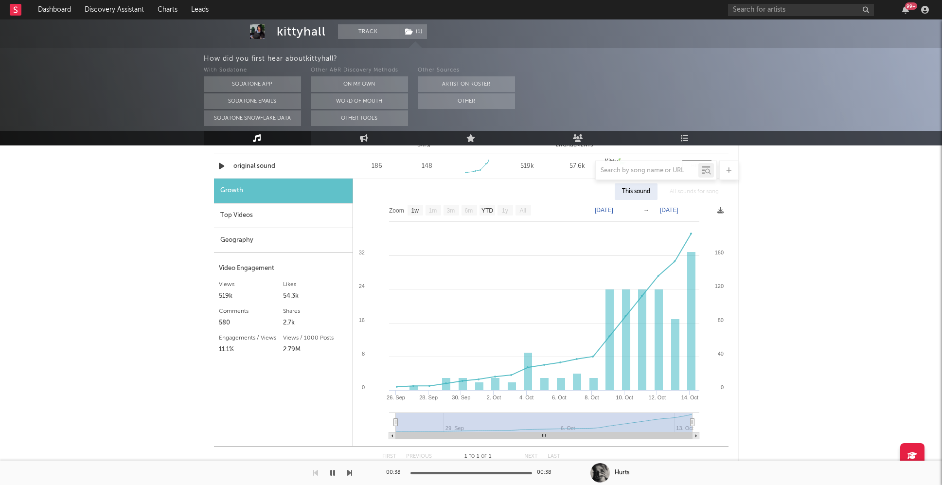
click at [219, 166] on div at bounding box center [471, 170] width 535 height 19
click at [220, 166] on div at bounding box center [471, 170] width 535 height 19
click at [221, 169] on div at bounding box center [471, 170] width 535 height 19
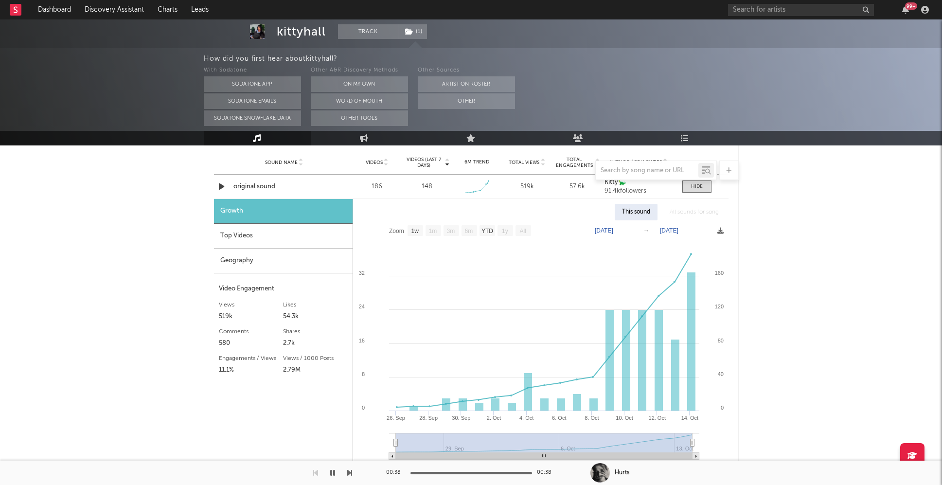
scroll to position [384, 0]
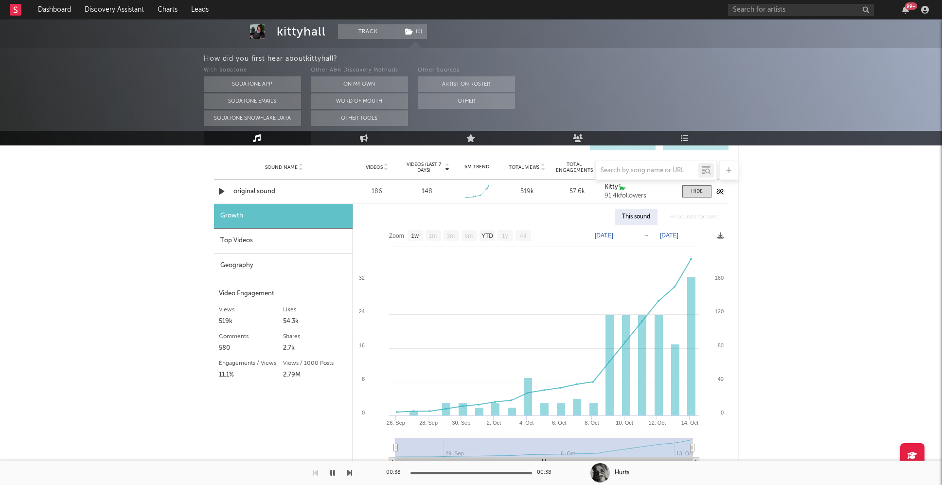
click at [219, 189] on icon "button" at bounding box center [221, 191] width 10 height 12
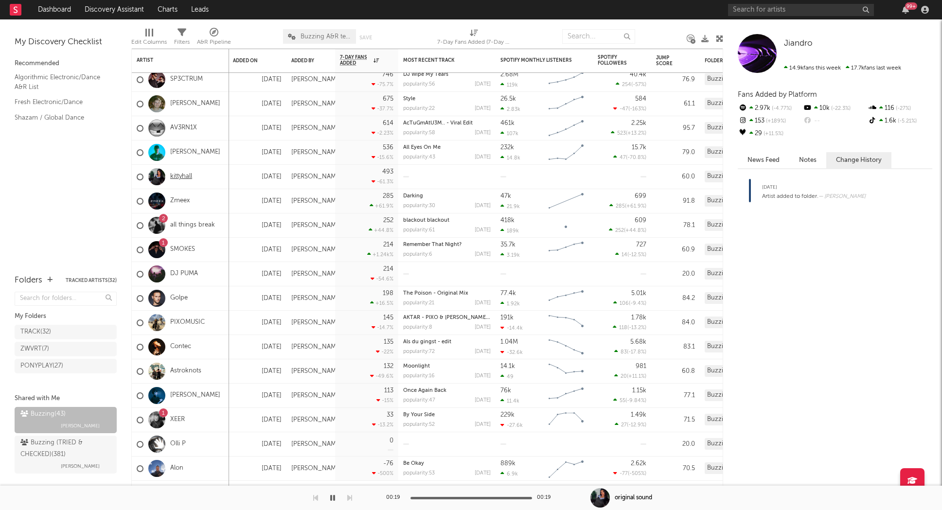
click at [180, 173] on link "kittyhall" at bounding box center [181, 177] width 22 height 8
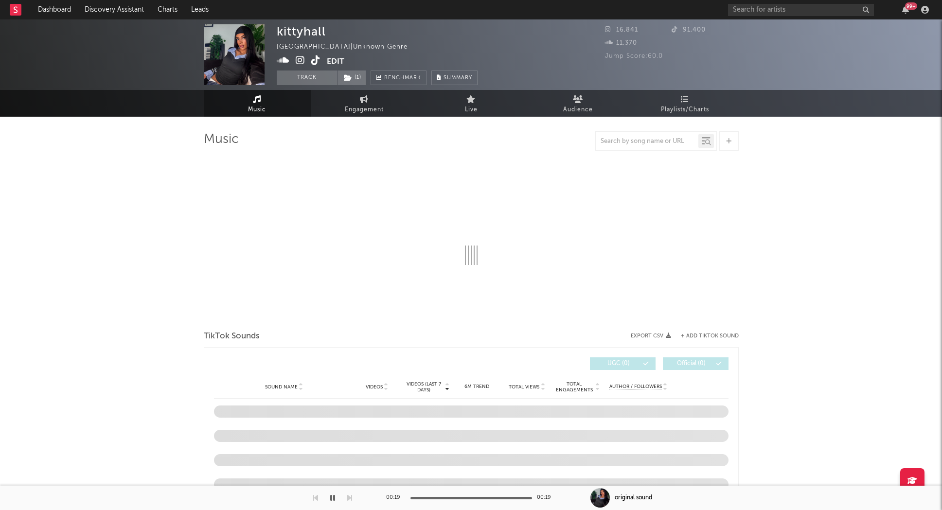
select select "1w"
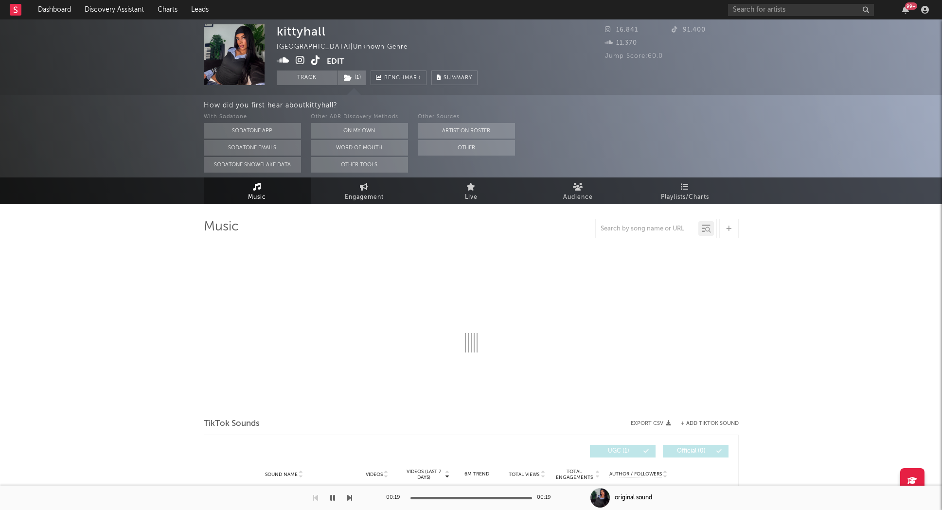
select select "1w"
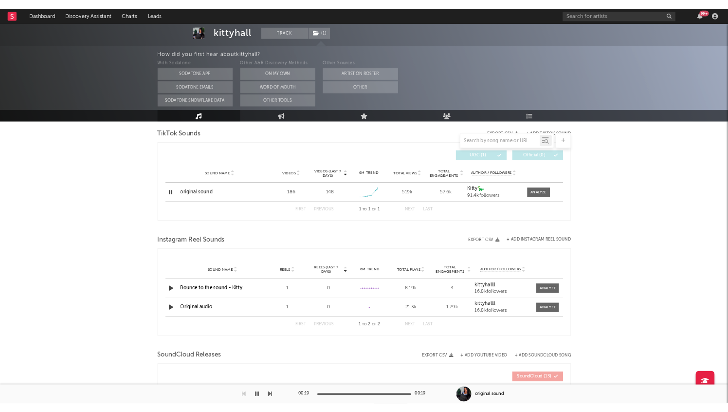
scroll to position [338, 0]
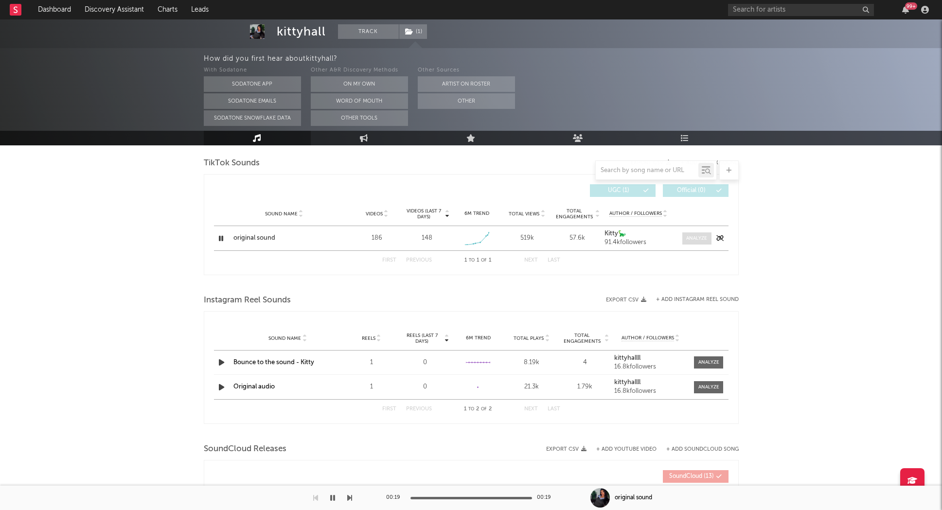
click at [689, 239] on div at bounding box center [696, 238] width 21 height 7
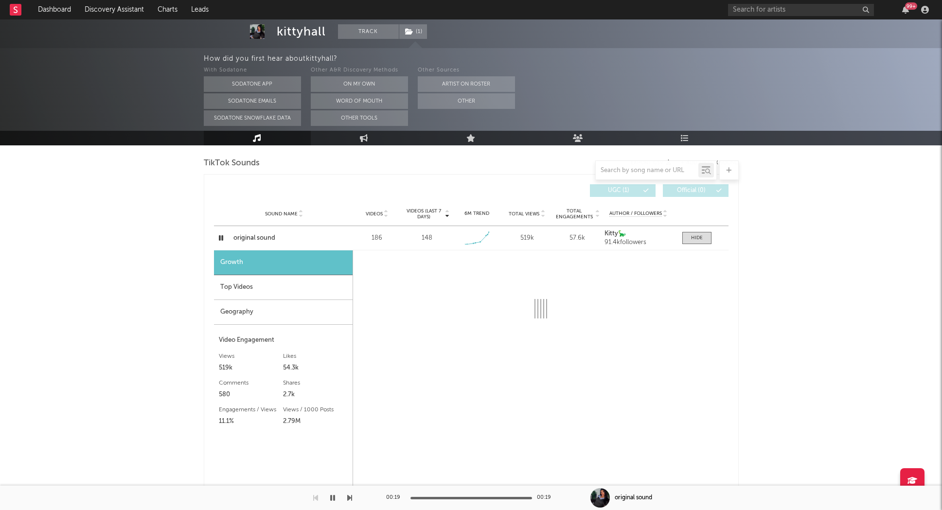
select select "1w"
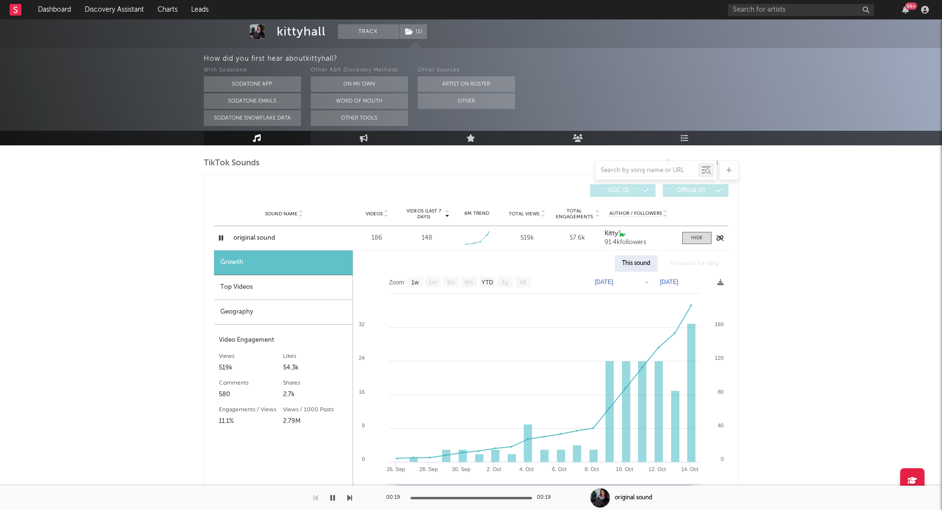
click at [220, 235] on icon "button" at bounding box center [220, 238] width 9 height 12
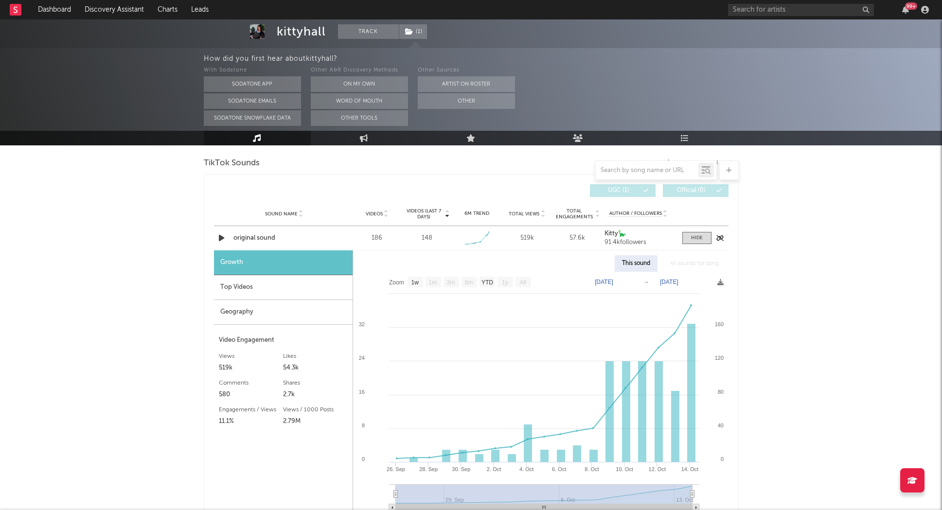
click at [221, 237] on icon "button" at bounding box center [221, 238] width 10 height 12
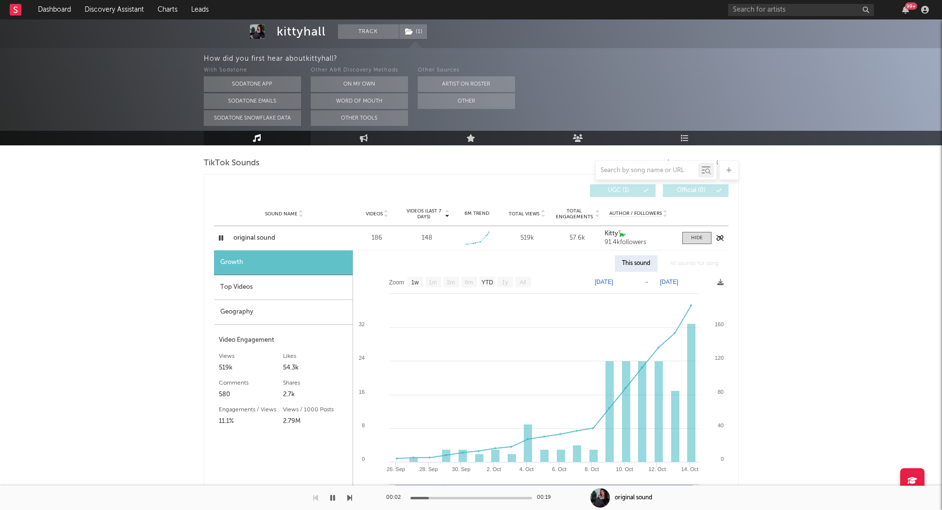
click at [221, 237] on icon "button" at bounding box center [220, 238] width 9 height 12
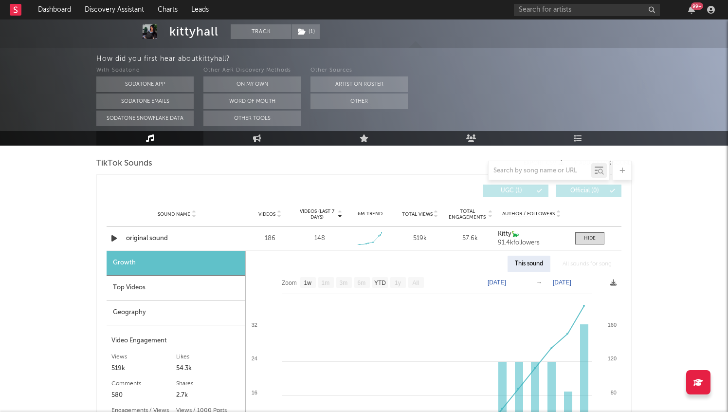
click at [14, 11] on rect at bounding box center [16, 10] width 12 height 12
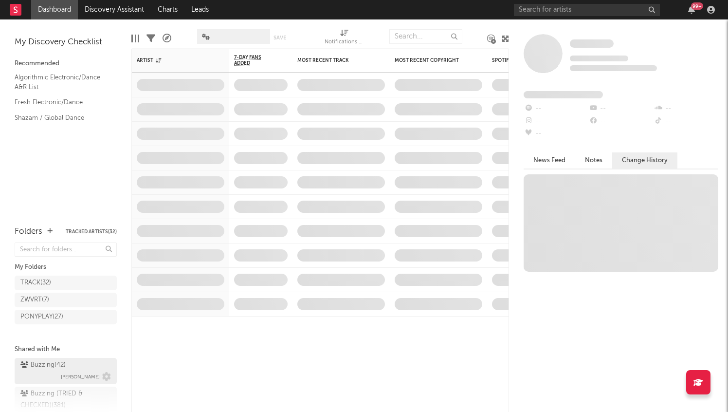
click at [62, 366] on div "Buzzing ( 42 )" at bounding box center [42, 365] width 45 height 12
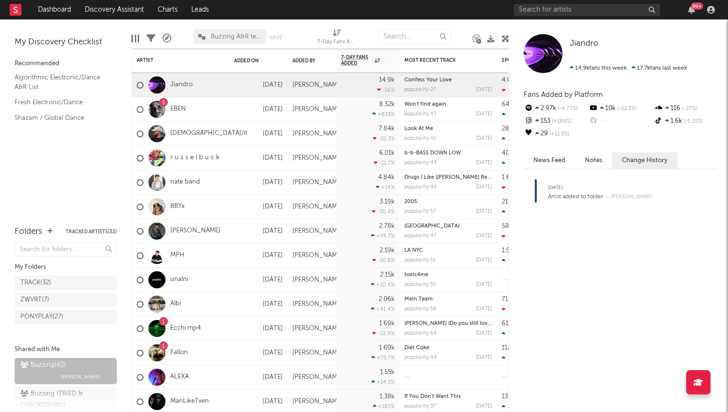
click at [175, 106] on link "EBEN" at bounding box center [178, 109] width 16 height 8
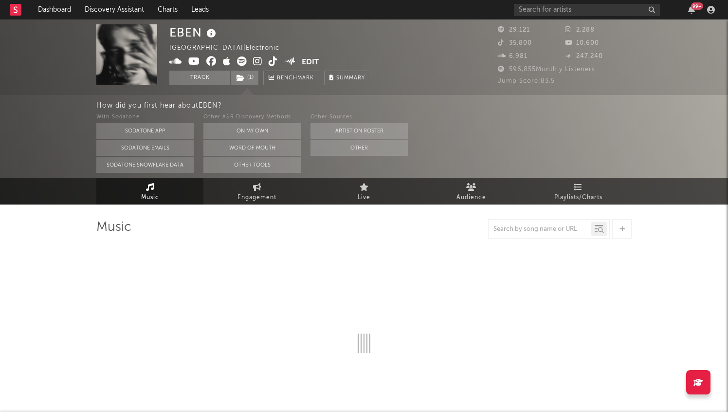
select select "6m"
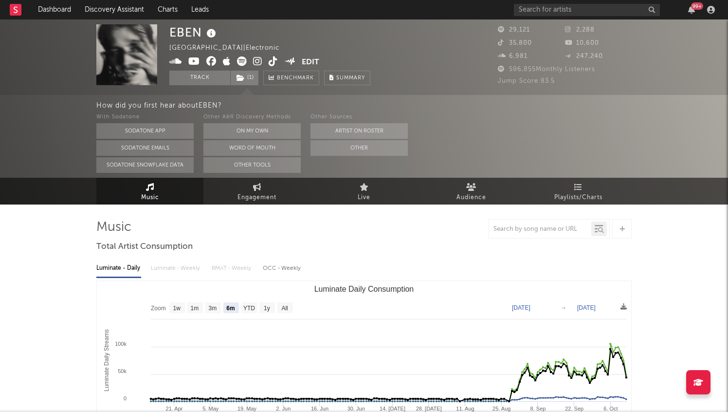
select select "6m"
click at [258, 61] on icon at bounding box center [257, 61] width 9 height 10
click at [238, 62] on icon at bounding box center [242, 61] width 10 height 10
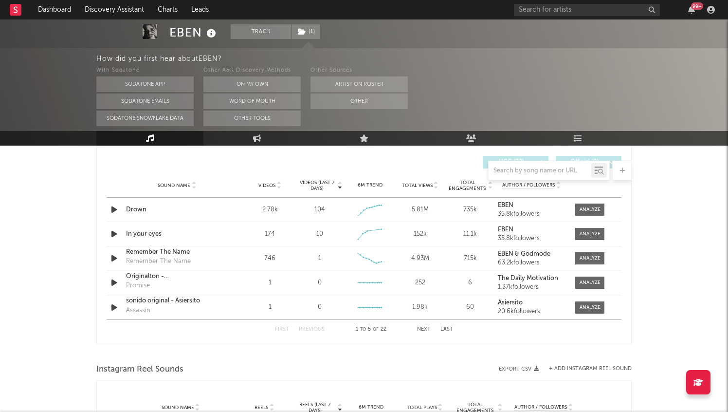
scroll to position [706, 0]
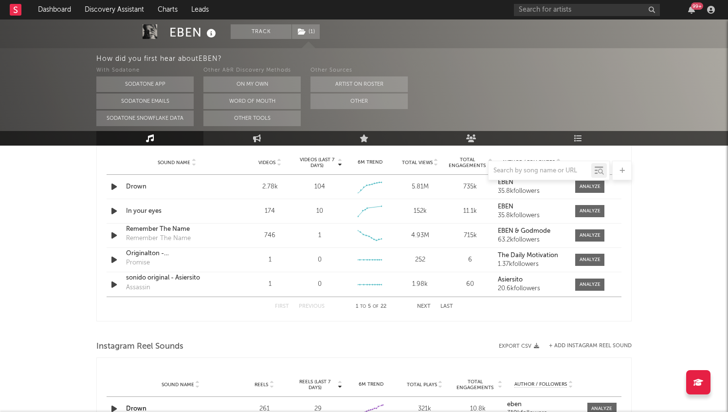
click at [449, 308] on button "Last" at bounding box center [446, 306] width 13 height 5
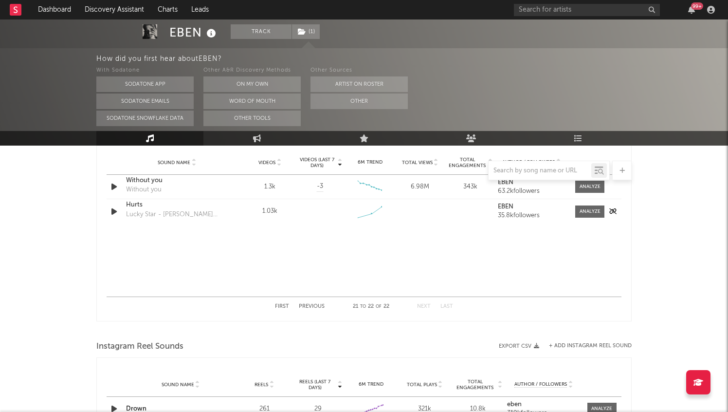
click at [115, 210] on icon "button" at bounding box center [114, 211] width 10 height 12
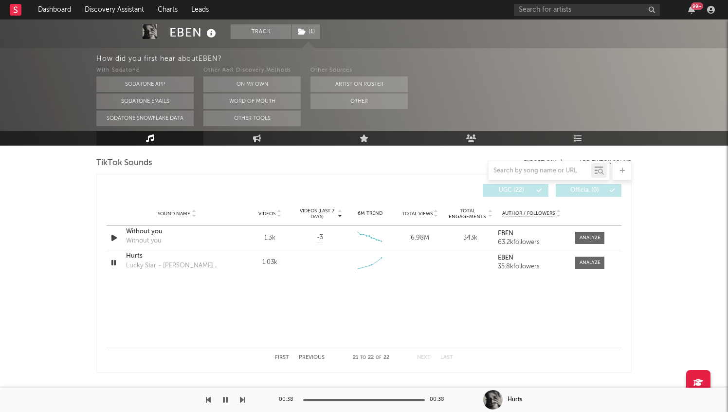
scroll to position [656, 0]
